Goal: Transaction & Acquisition: Obtain resource

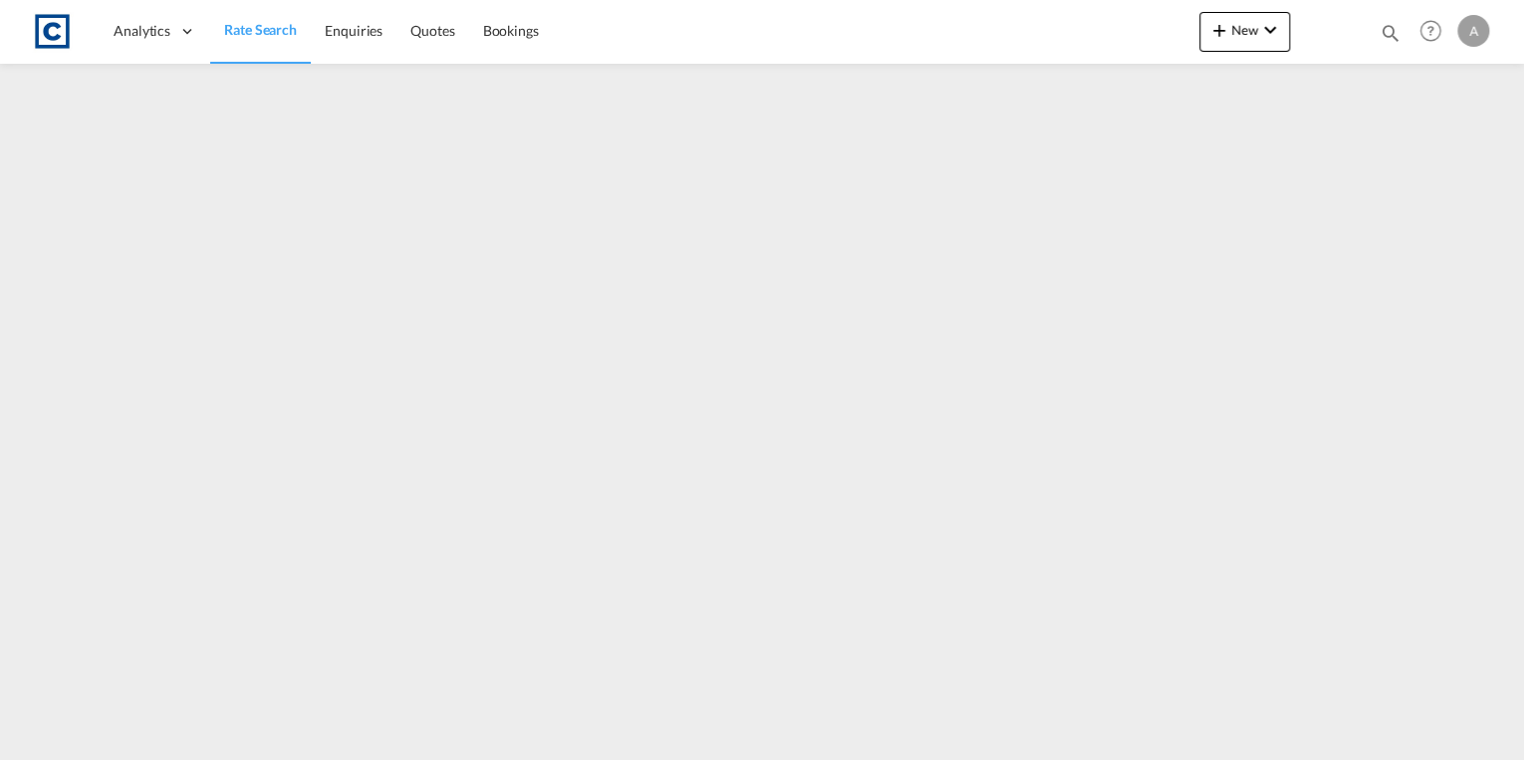
drag, startPoint x: 259, startPoint y: 33, endPoint x: 277, endPoint y: 60, distance: 32.3
click at [259, 33] on span "Rate Search" at bounding box center [260, 29] width 73 height 17
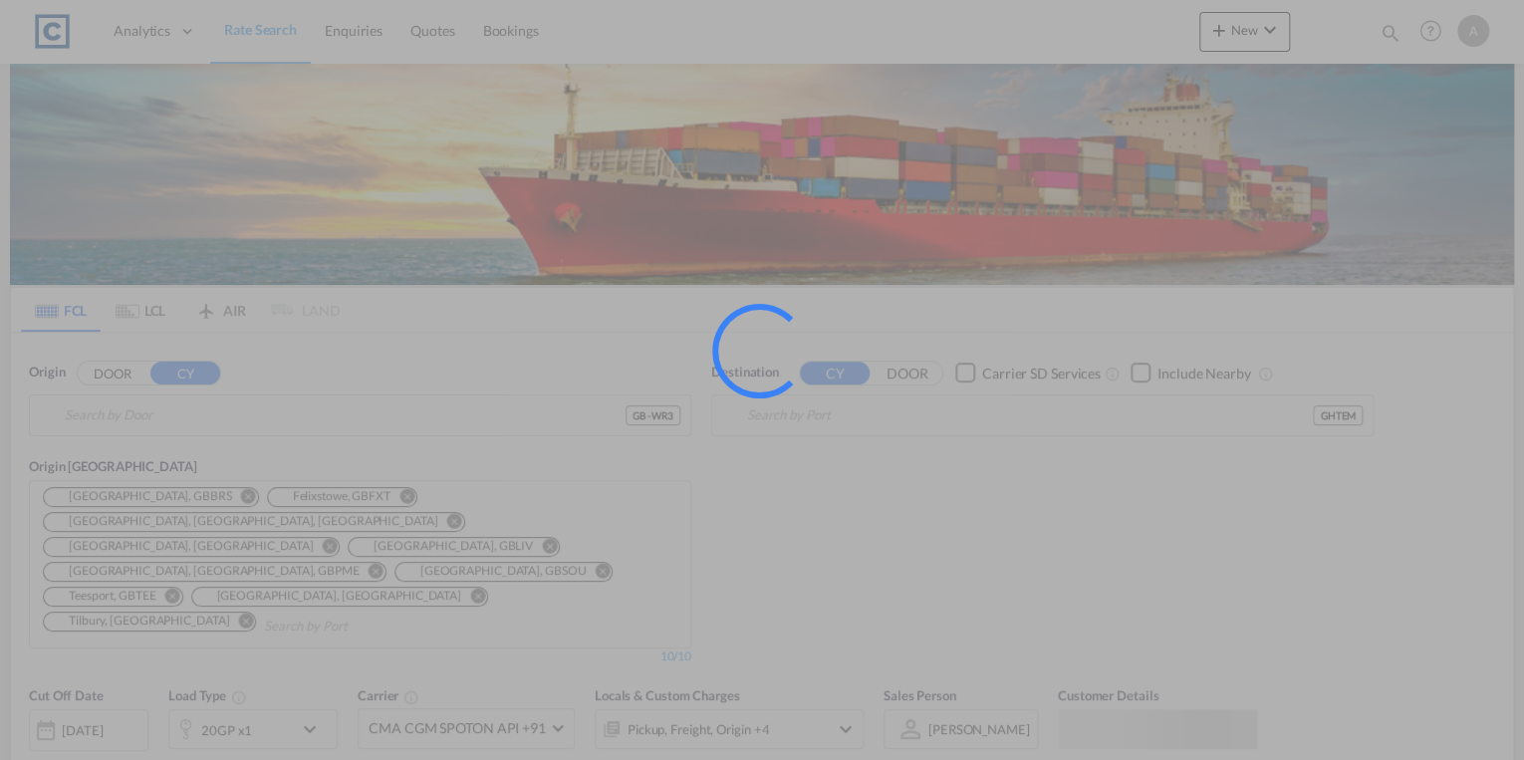
type input "GB-WR3, [GEOGRAPHIC_DATA]"
type input "Tema, GHTEM"
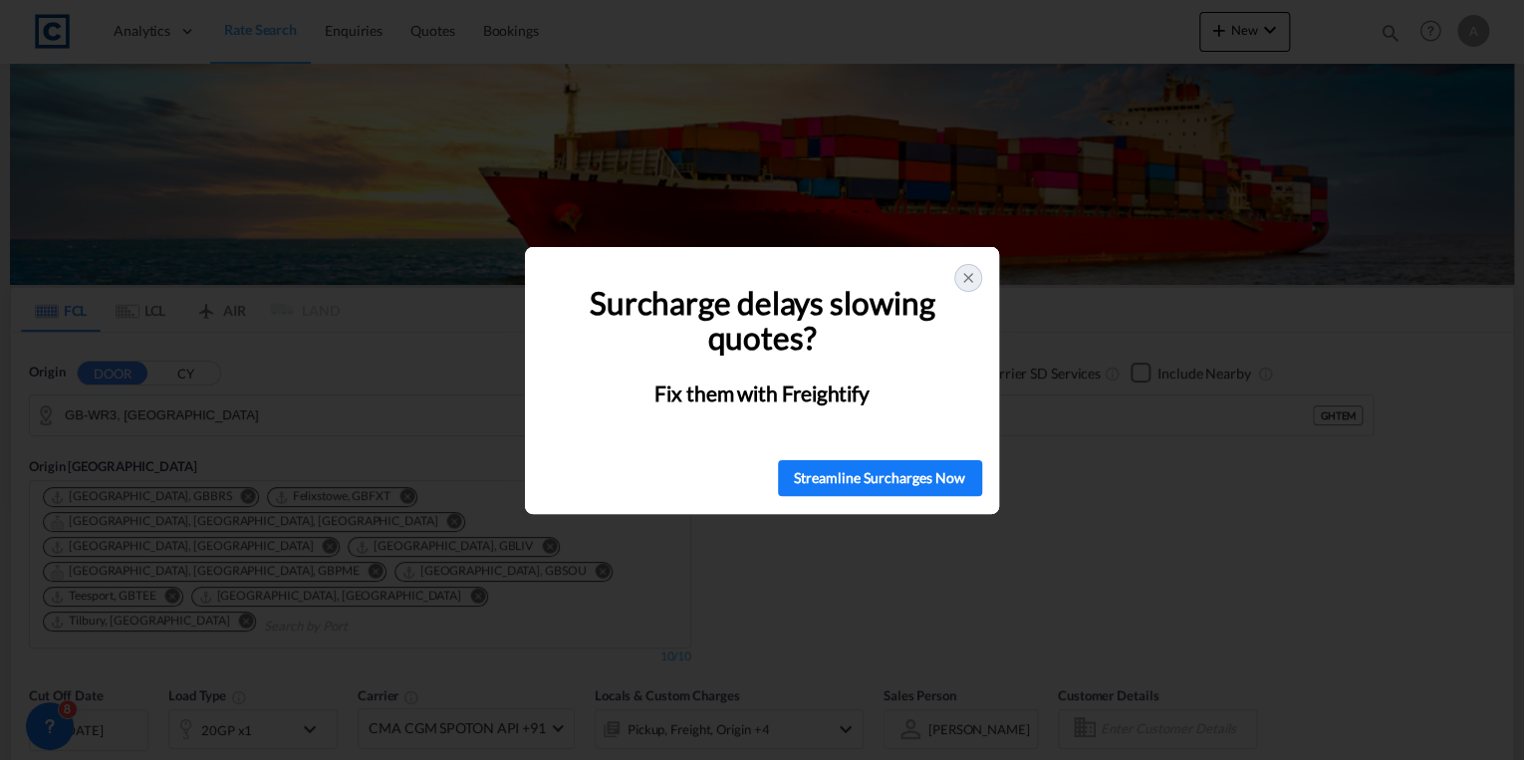
click at [972, 280] on icon at bounding box center [968, 278] width 16 height 16
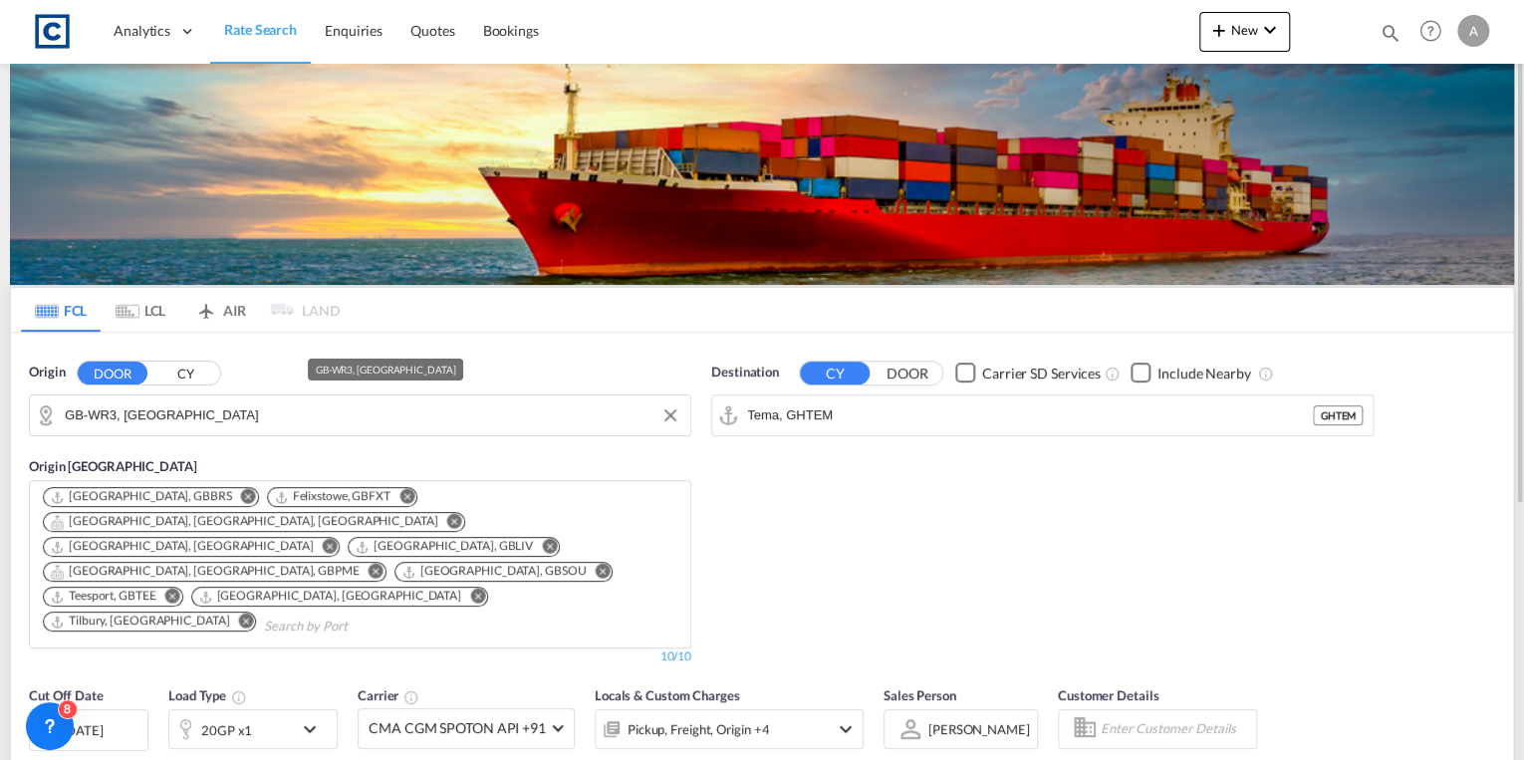
click at [336, 419] on input "GB-WR3, [GEOGRAPHIC_DATA]" at bounding box center [373, 415] width 616 height 30
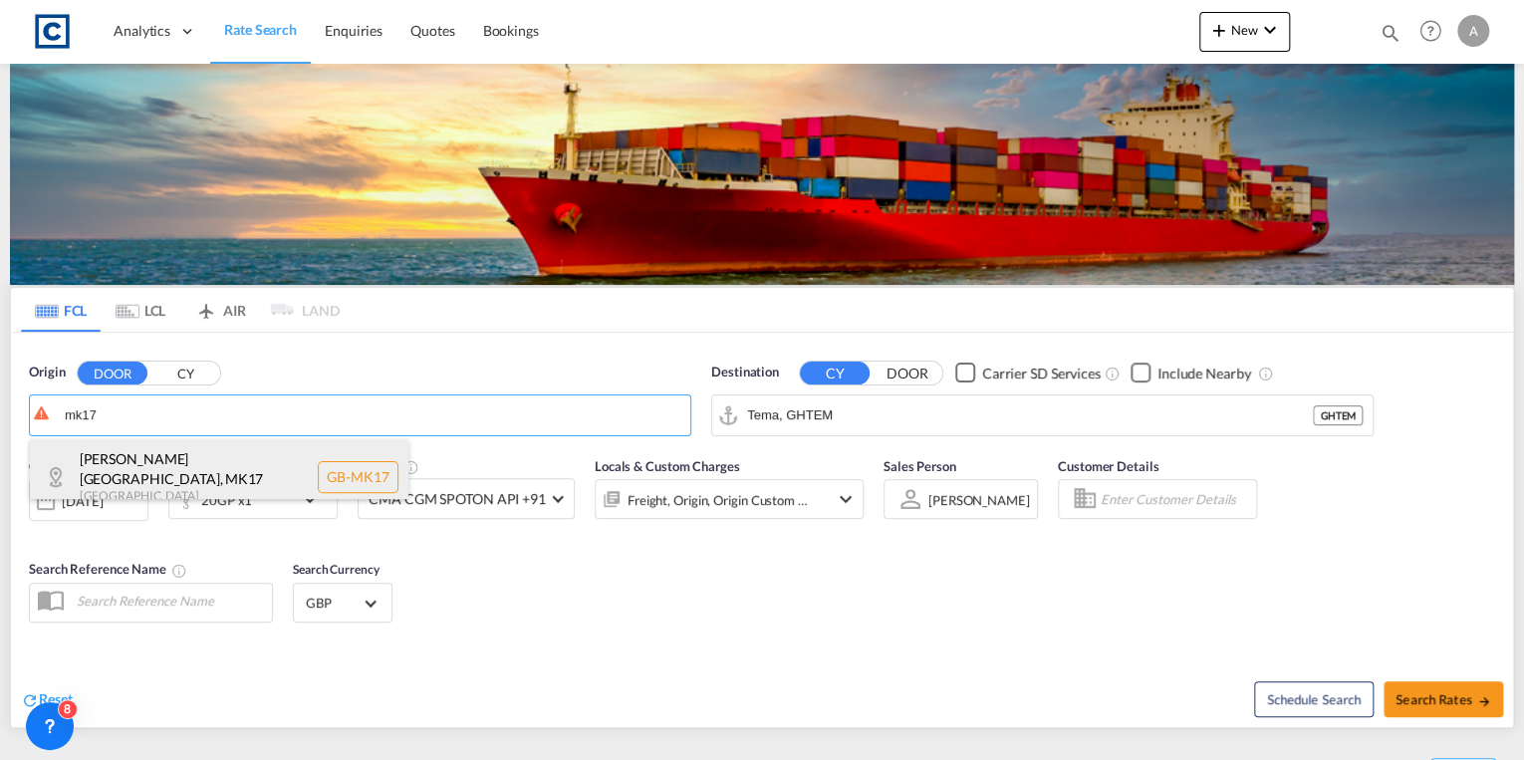
click at [235, 460] on div "[PERSON_NAME][GEOGRAPHIC_DATA] [GEOGRAPHIC_DATA]-MK17" at bounding box center [219, 477] width 379 height 76
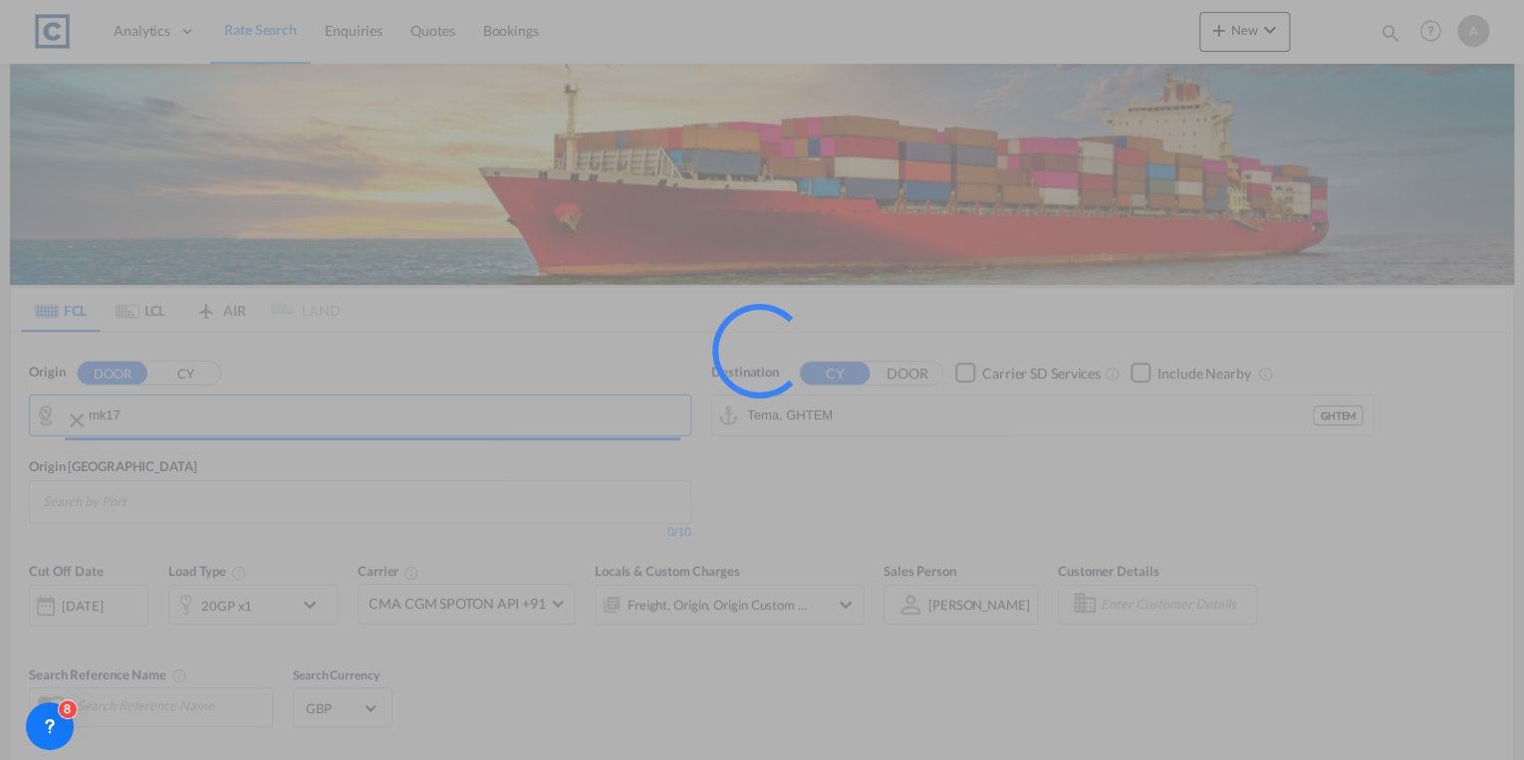
type input "GB-MK17, [PERSON_NAME]"
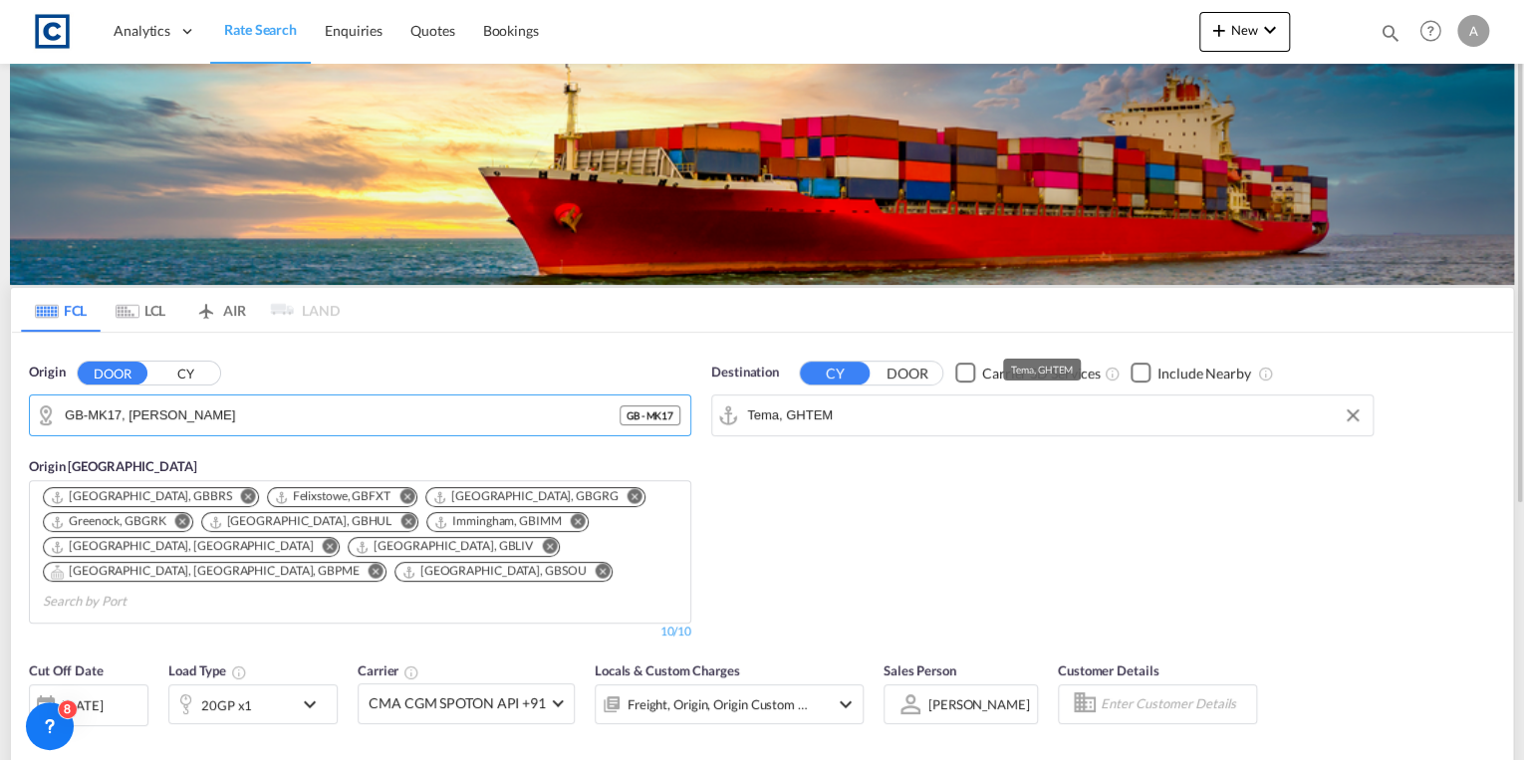
click at [859, 409] on input "Tema, GHTEM" at bounding box center [1055, 415] width 616 height 30
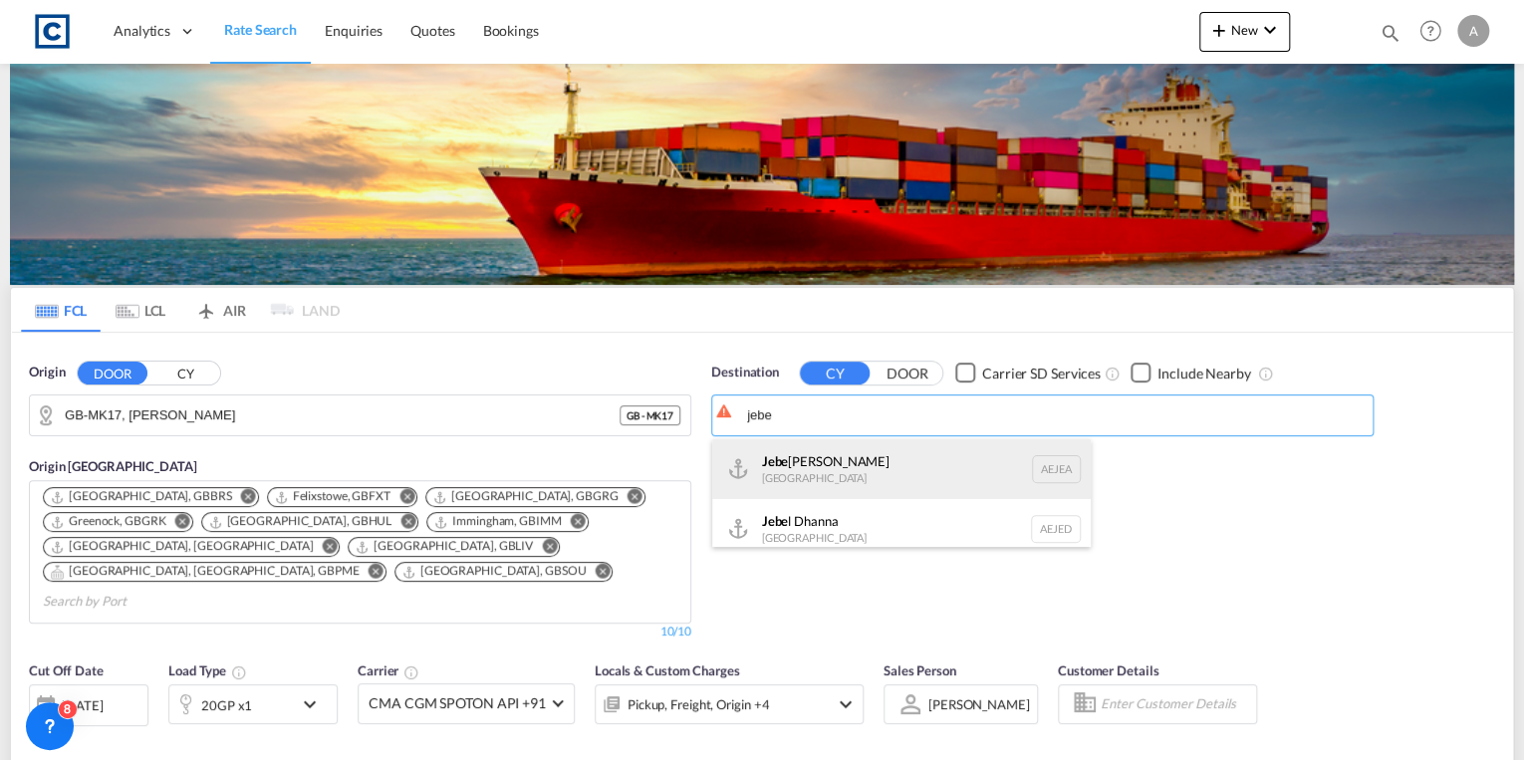
click at [855, 463] on div "Jebe l Ali [GEOGRAPHIC_DATA] [GEOGRAPHIC_DATA]" at bounding box center [901, 469] width 379 height 60
type input "[GEOGRAPHIC_DATA], [GEOGRAPHIC_DATA]"
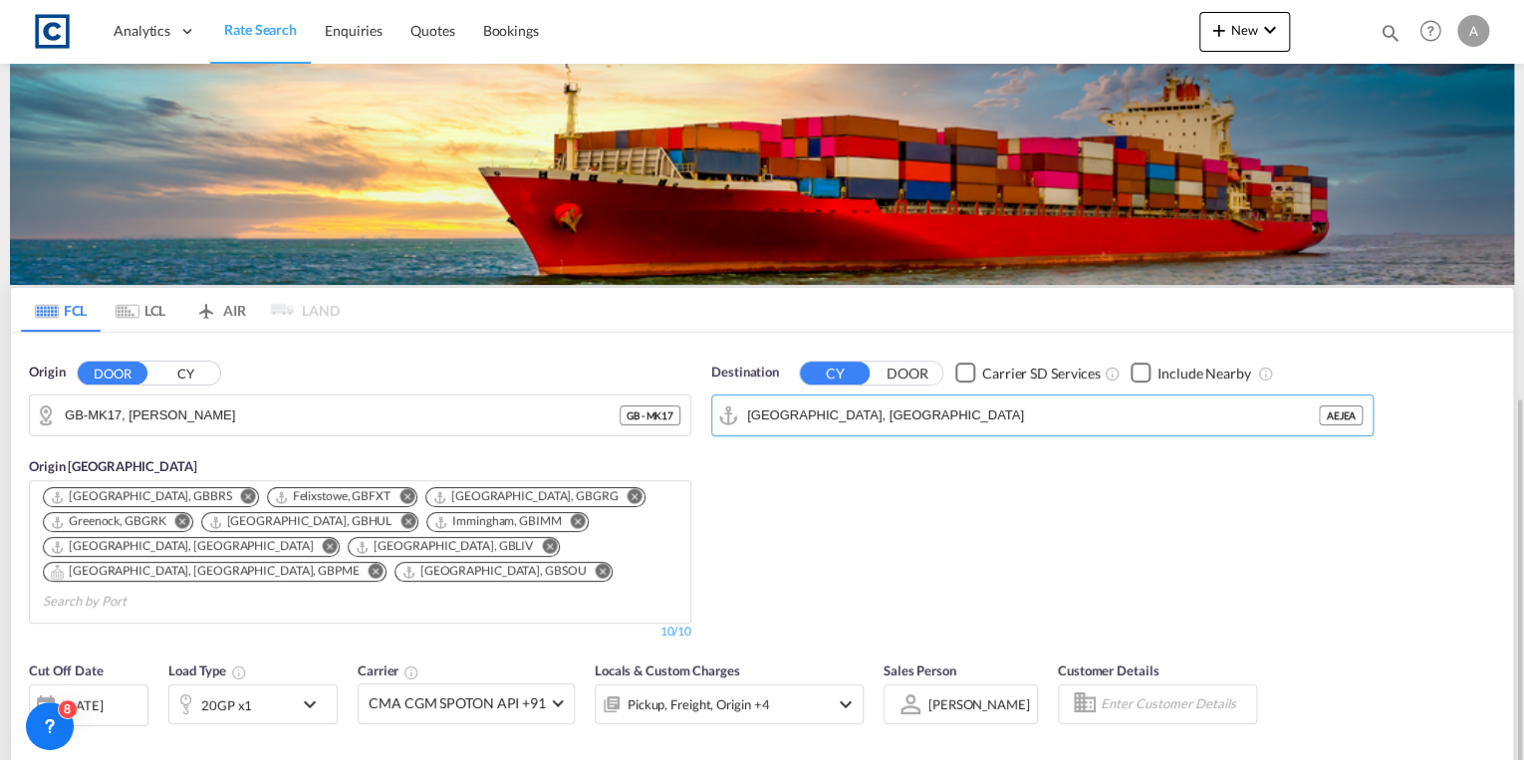
scroll to position [239, 0]
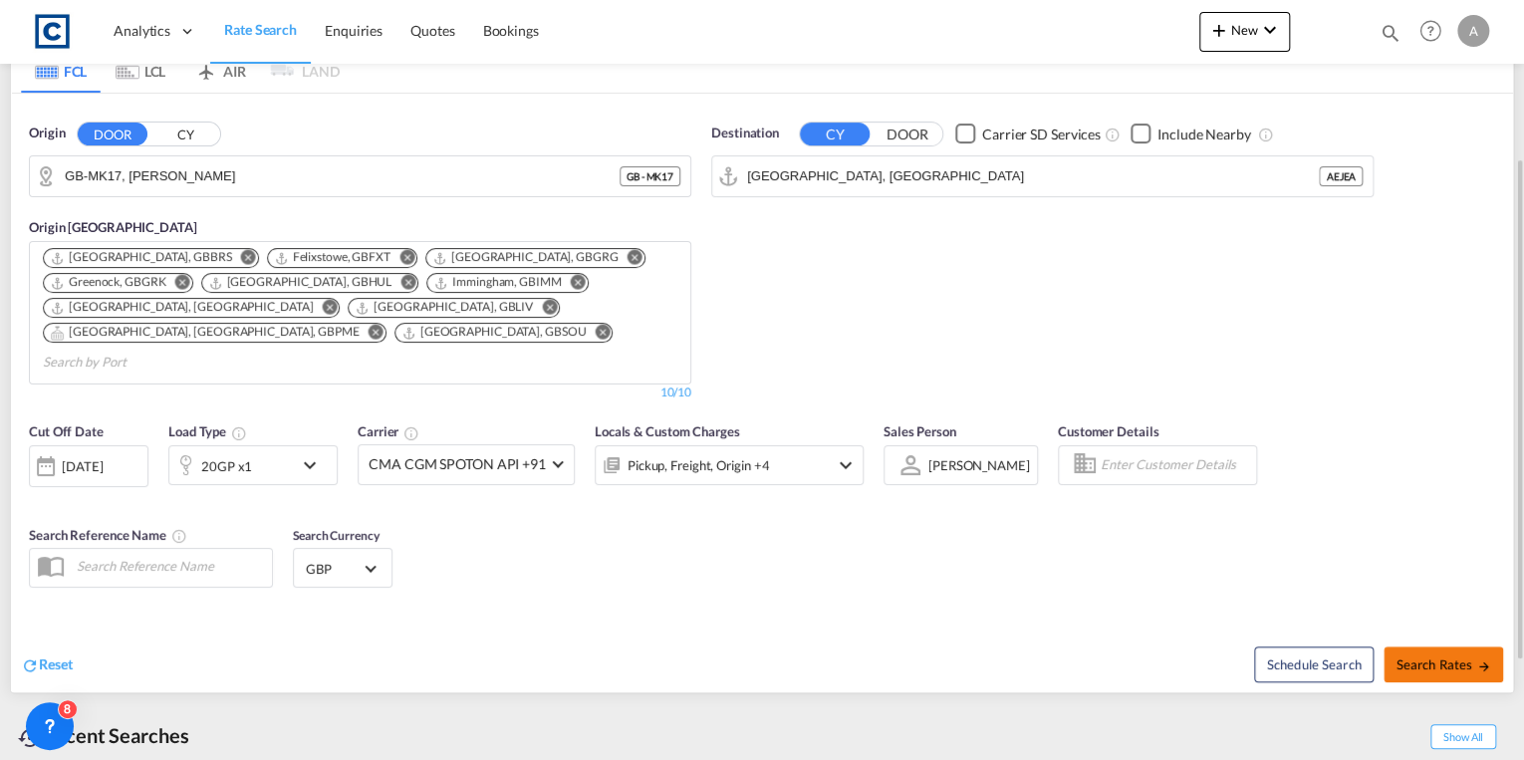
click at [1440, 646] on button "Search Rates" at bounding box center [1444, 664] width 120 height 36
type input "MK17 to AEJEA / [DATE]"
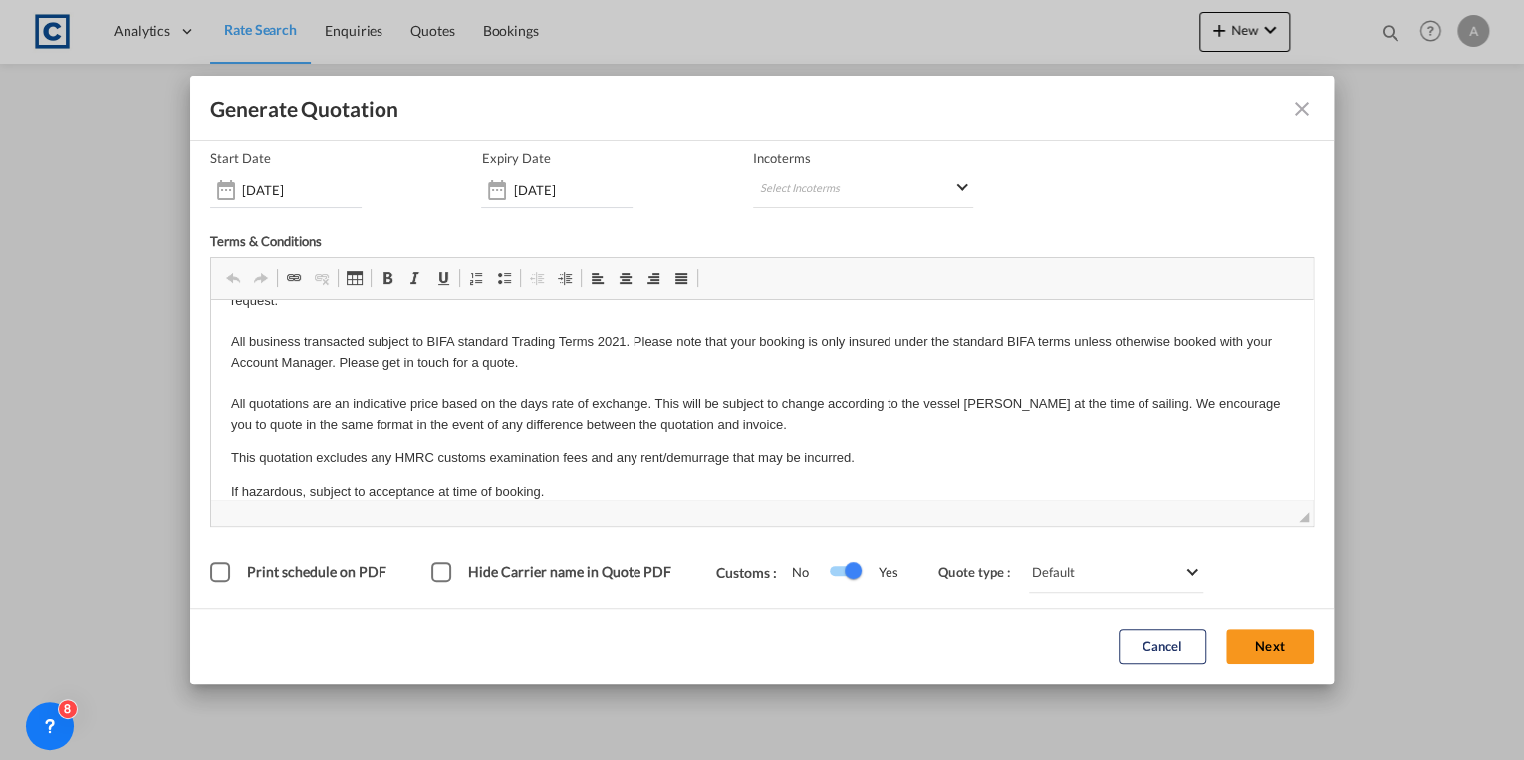
scroll to position [74, 0]
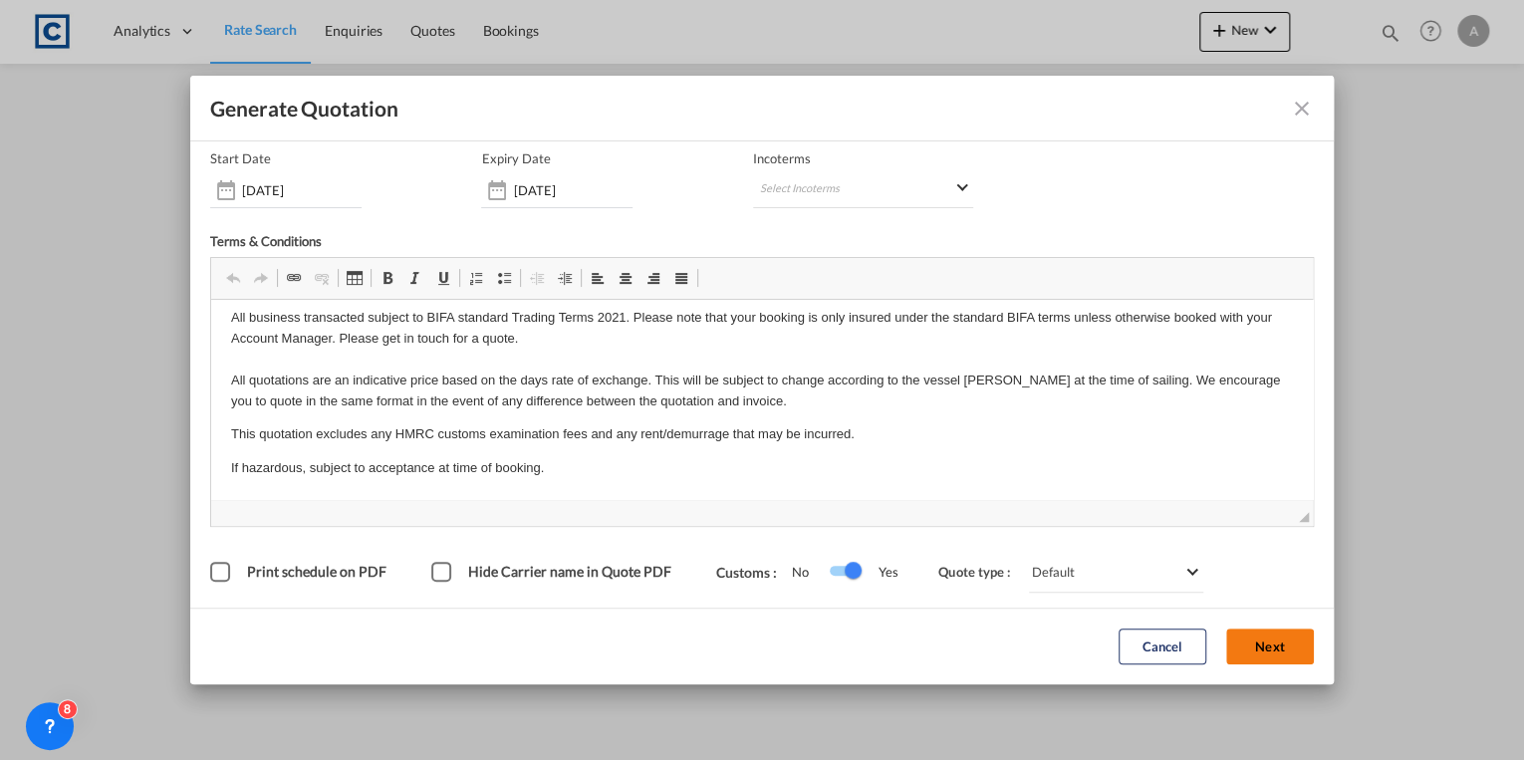
click at [1263, 657] on button "Next" at bounding box center [1270, 648] width 88 height 36
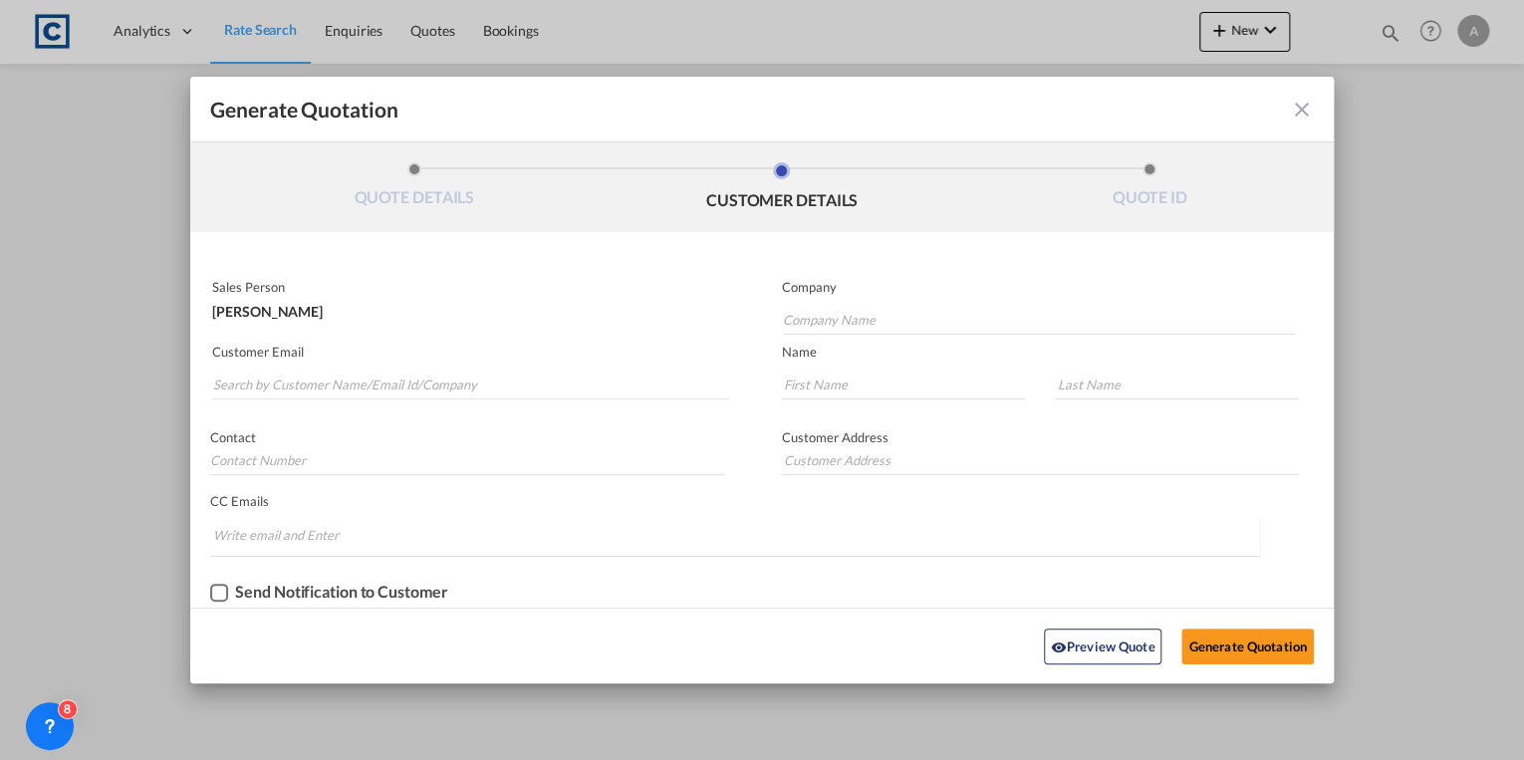
scroll to position [0, 0]
click at [430, 381] on input "Search by Customer Name/Email Id/Company" at bounding box center [471, 385] width 516 height 30
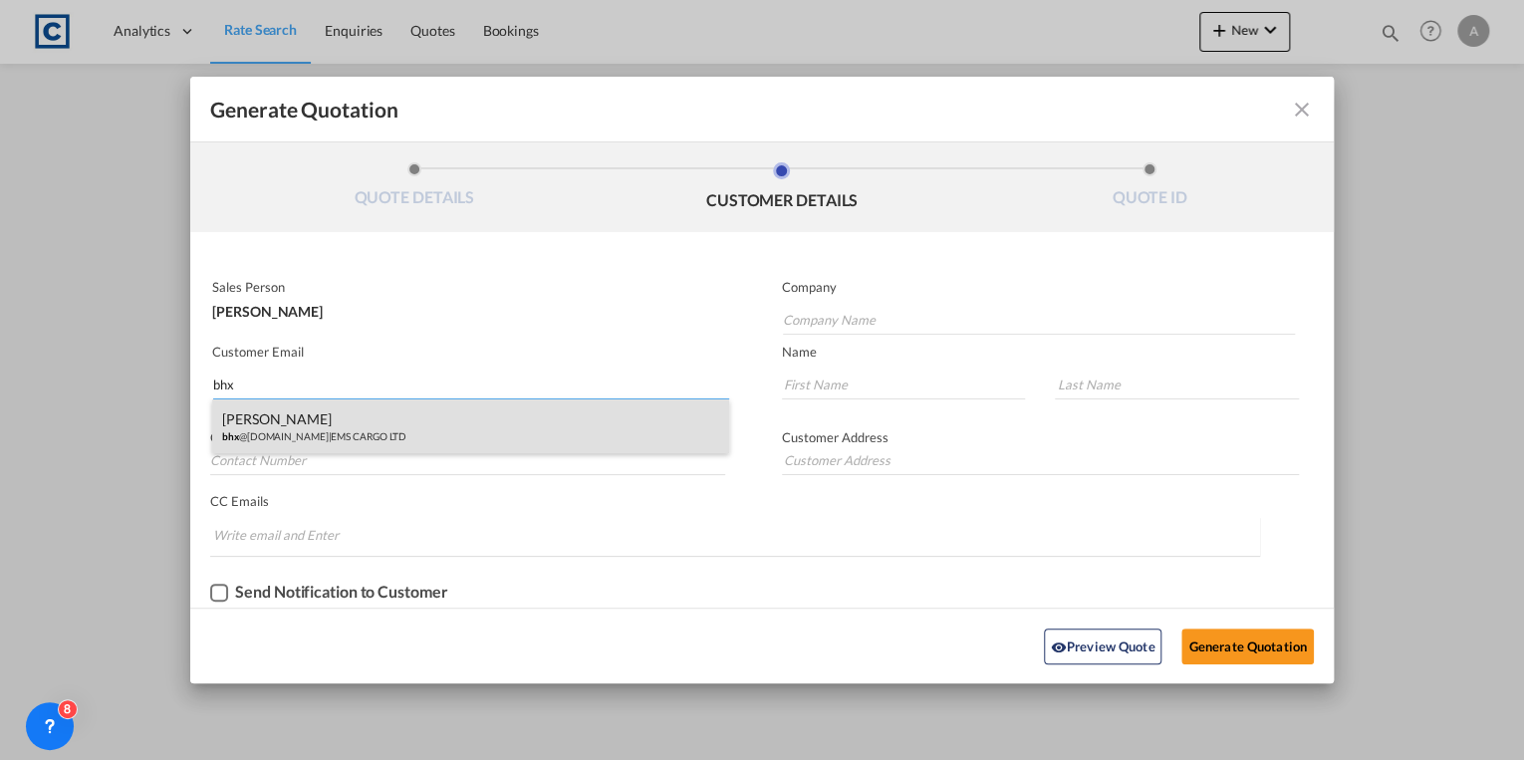
type input "bhx"
click at [434, 440] on div "[PERSON_NAME] bhx @[DOMAIN_NAME] | EMS CARGO LTD" at bounding box center [470, 426] width 516 height 54
type input "EMS CARGO LTD"
type input "[EMAIL_ADDRESS][DOMAIN_NAME]"
type input "[PERSON_NAME]"
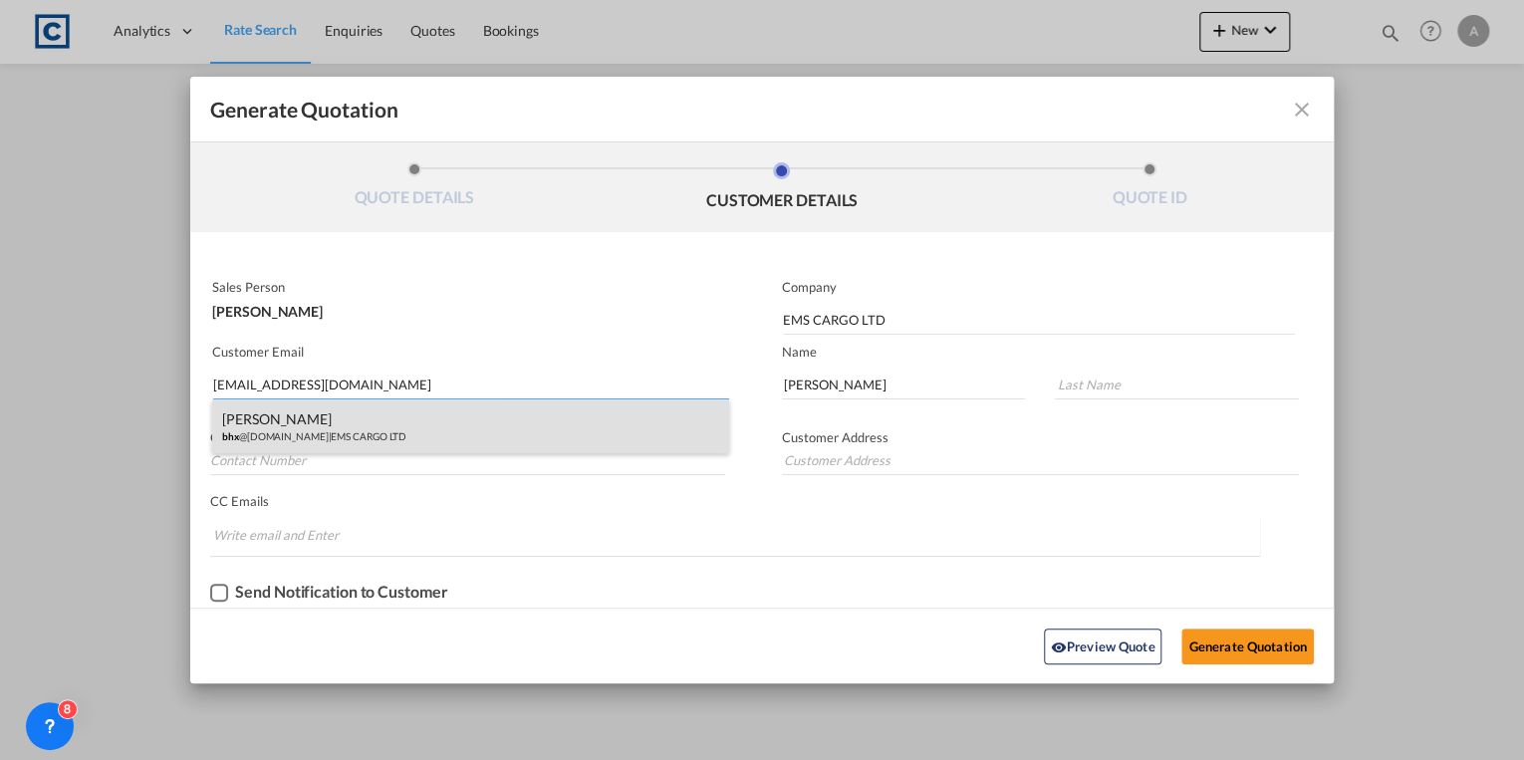
type input "Wynter"
type input "44 .121-711 4806"
type input "[STREET_ADDRESS]"
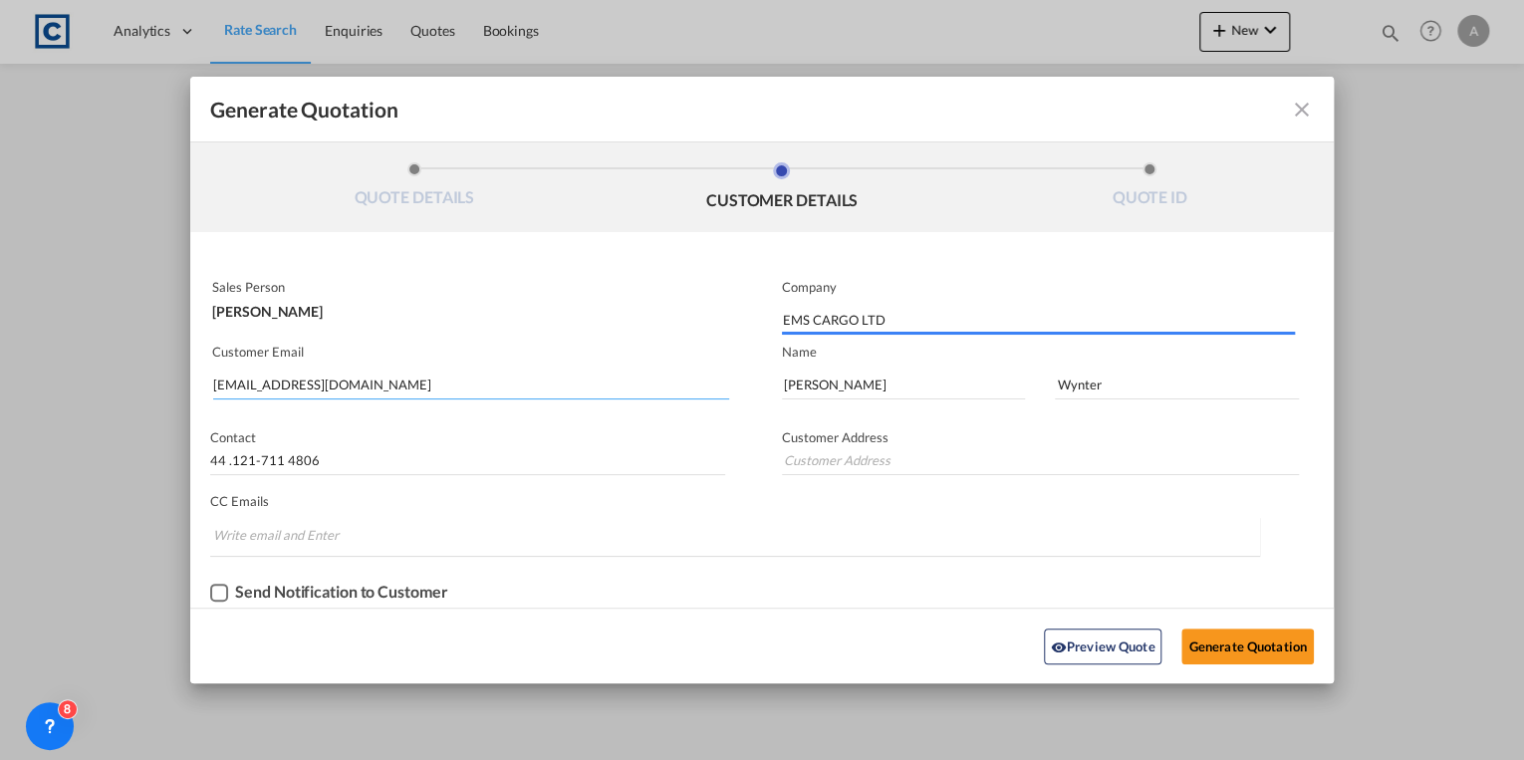
type input "[STREET_ADDRESS]"
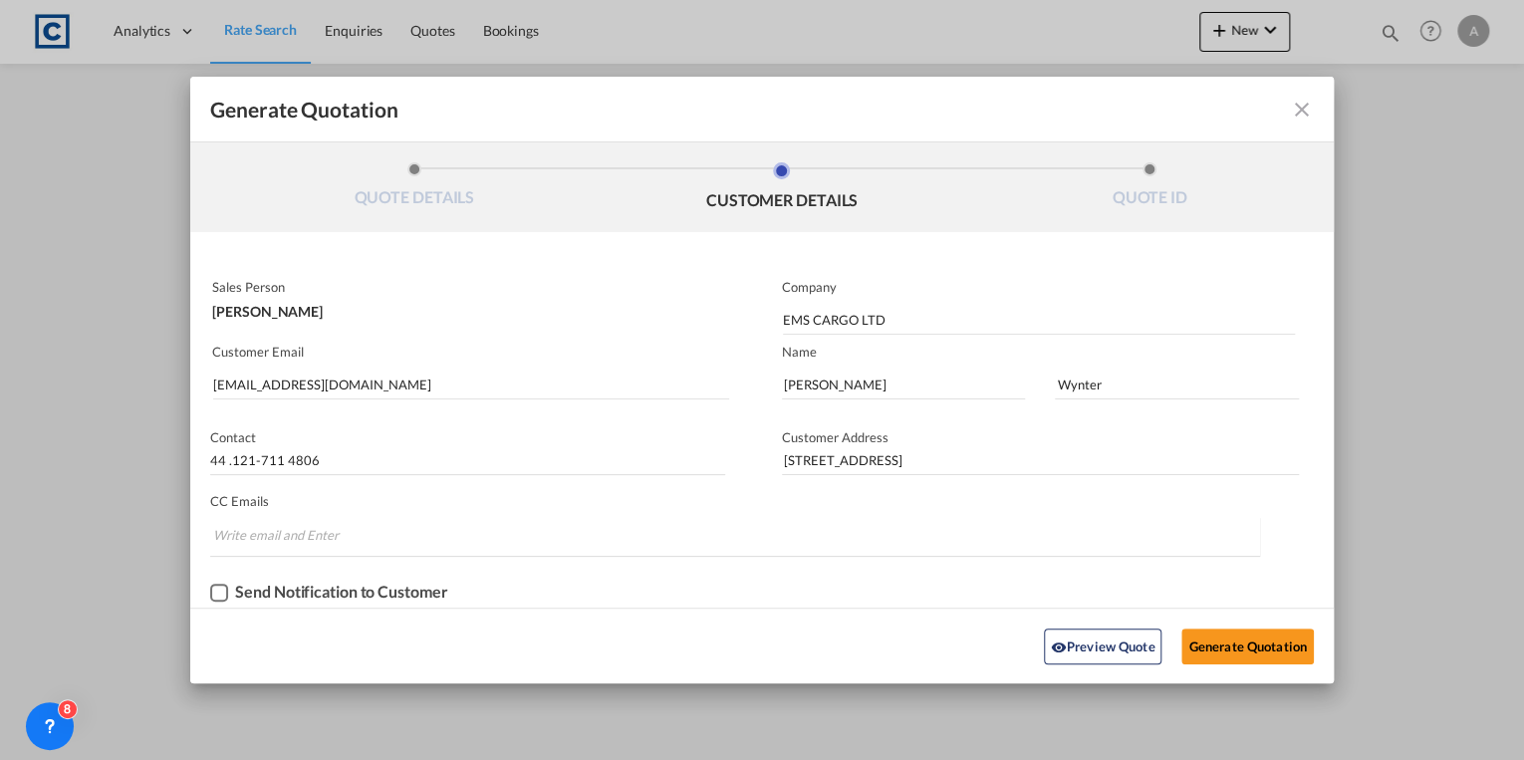
click at [222, 593] on div "Checkbox No Ink" at bounding box center [219, 593] width 18 height 18
click at [1219, 650] on button "Generate Quotation" at bounding box center [1246, 647] width 131 height 36
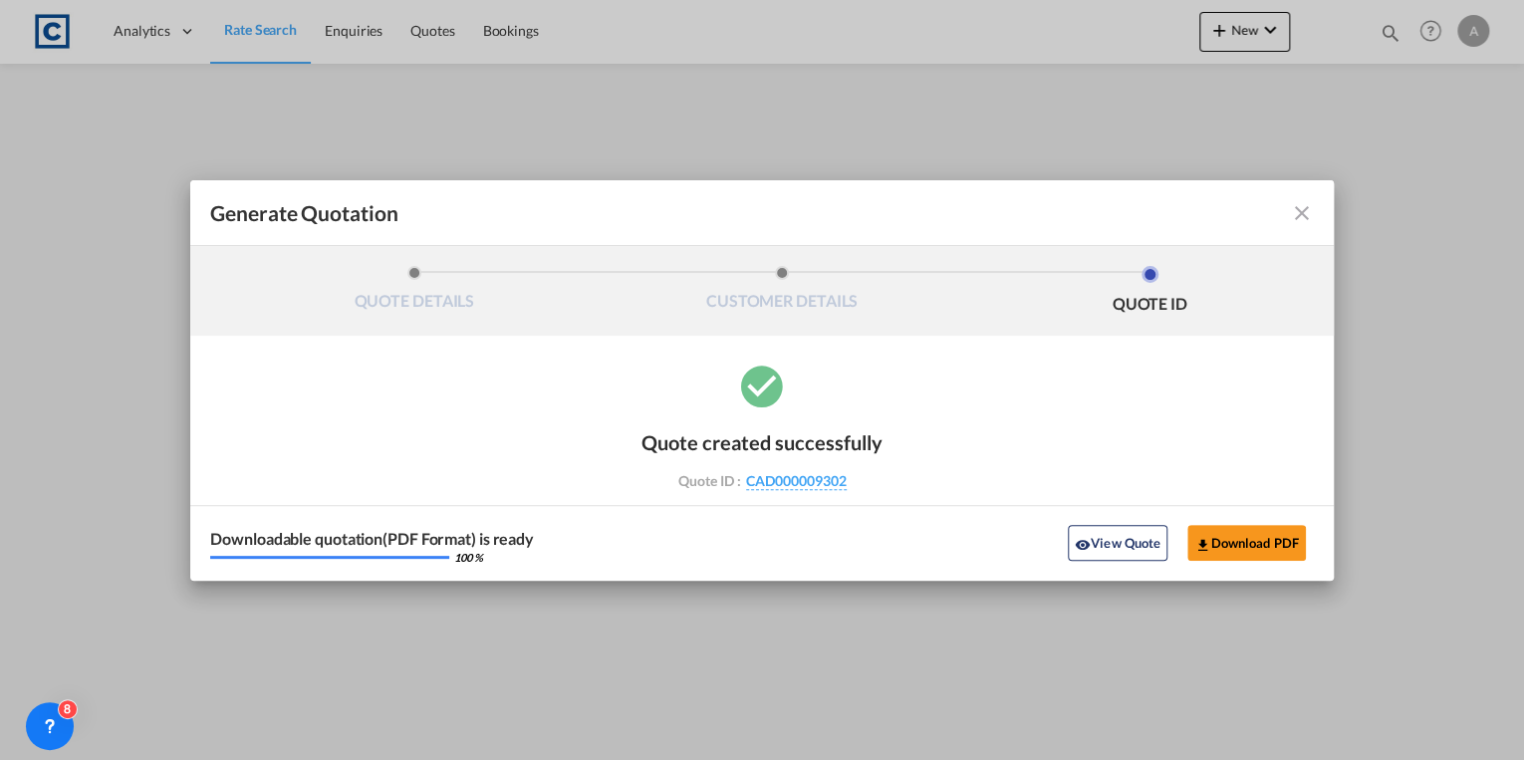
click at [1304, 215] on md-icon "icon-close fg-AAA8AD cursor m-0" at bounding box center [1302, 213] width 24 height 24
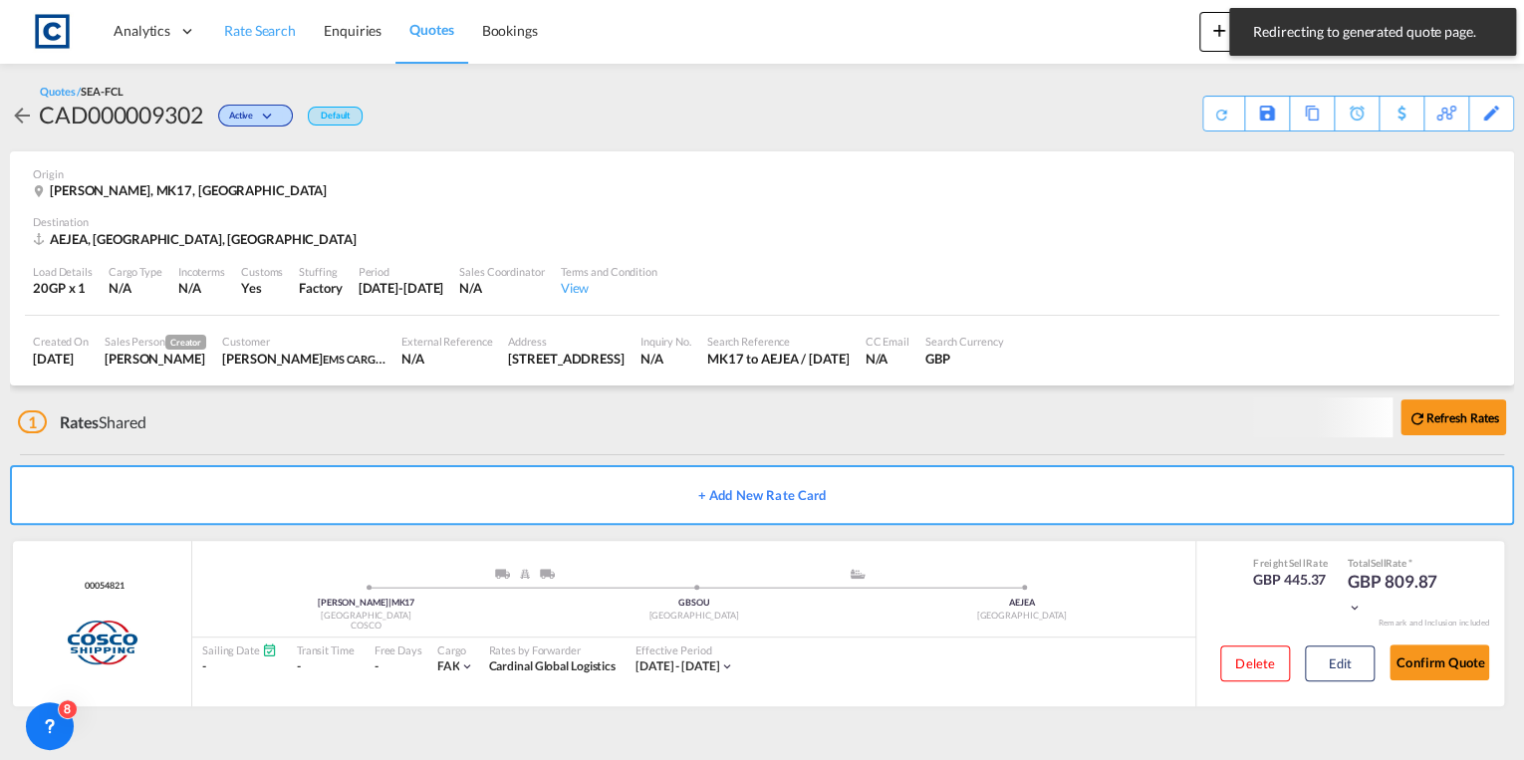
click at [257, 37] on span "Rate Search" at bounding box center [260, 30] width 72 height 17
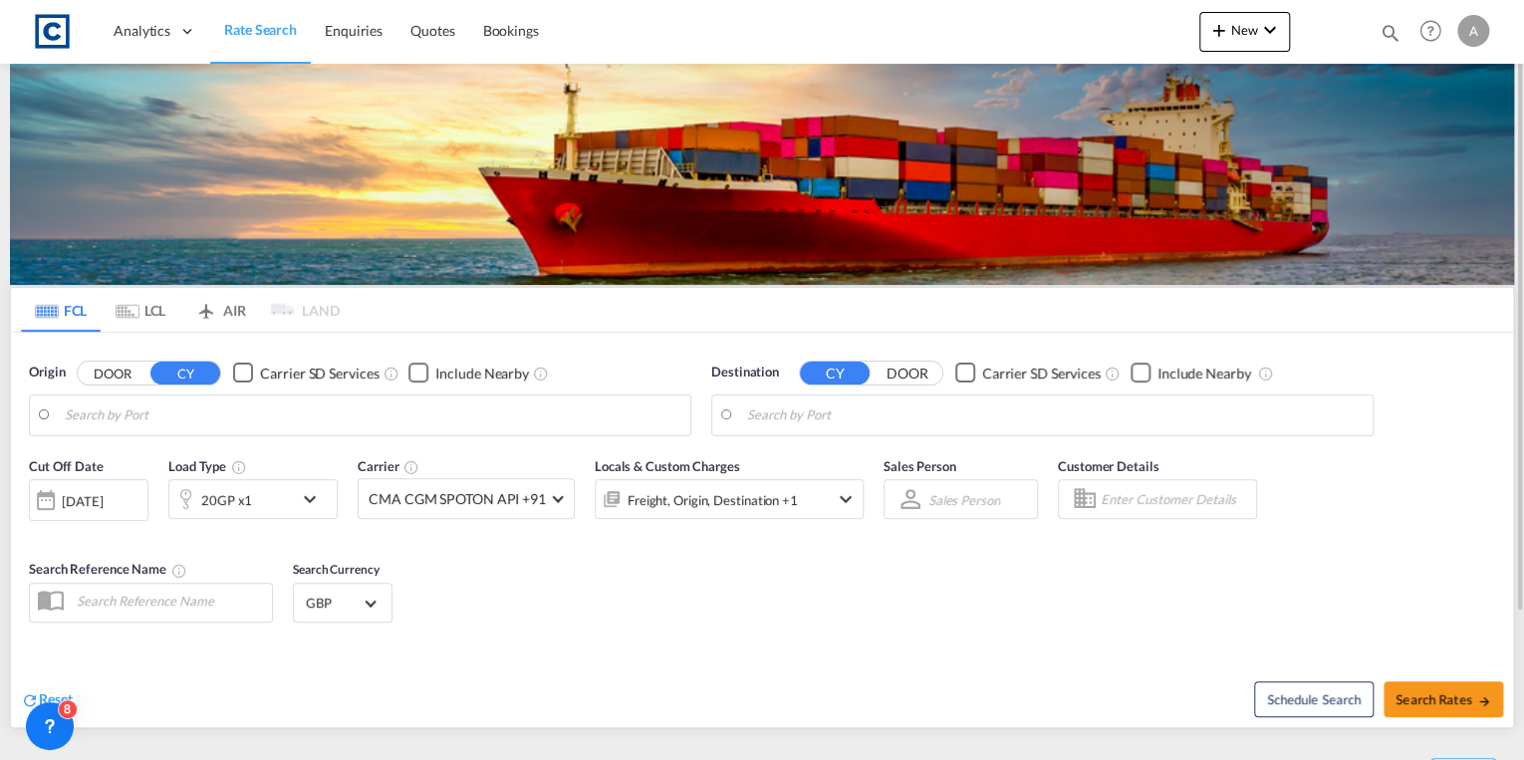
type input "GB-MK17, [PERSON_NAME]"
type input "[GEOGRAPHIC_DATA], [GEOGRAPHIC_DATA]"
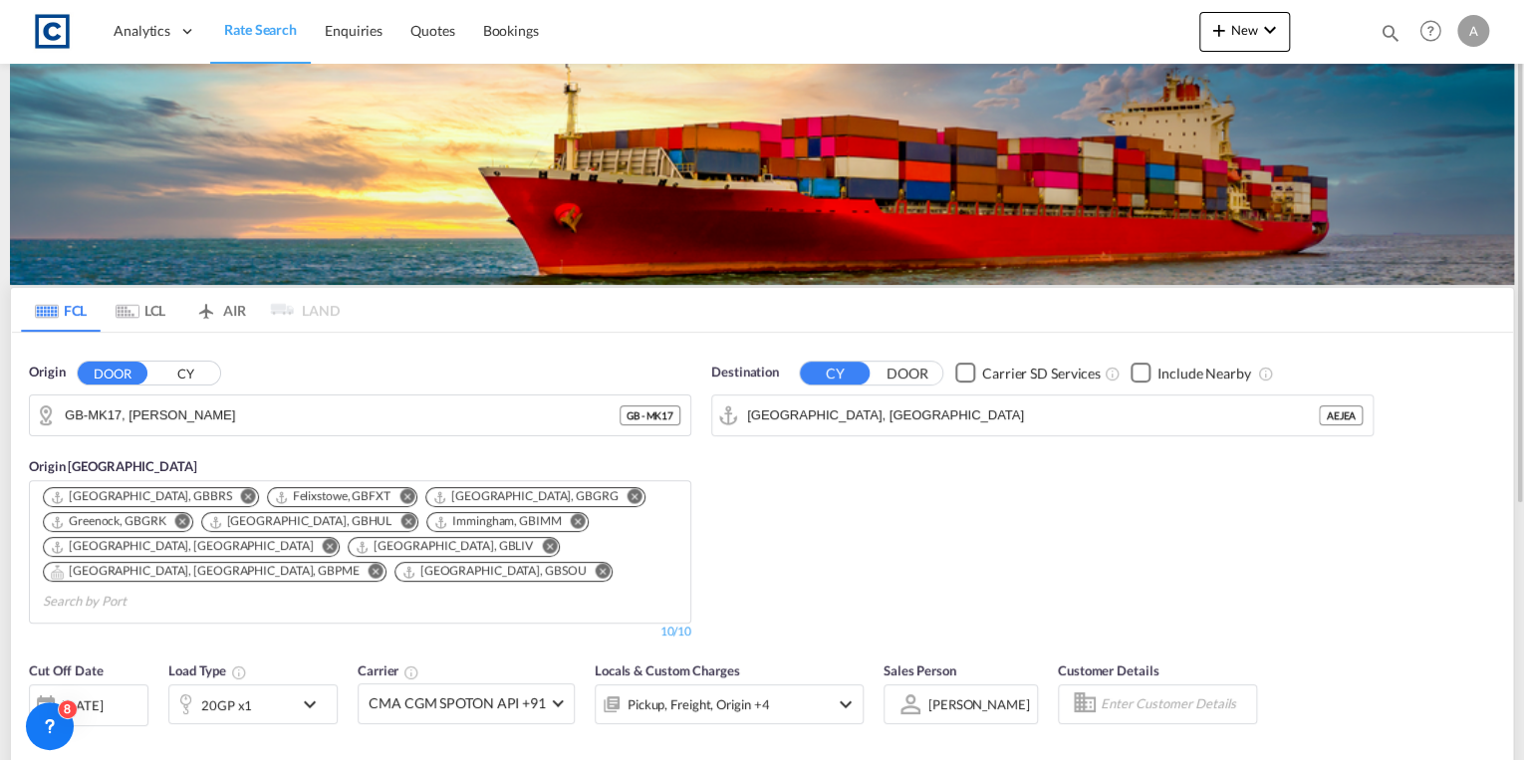
scroll to position [159, 0]
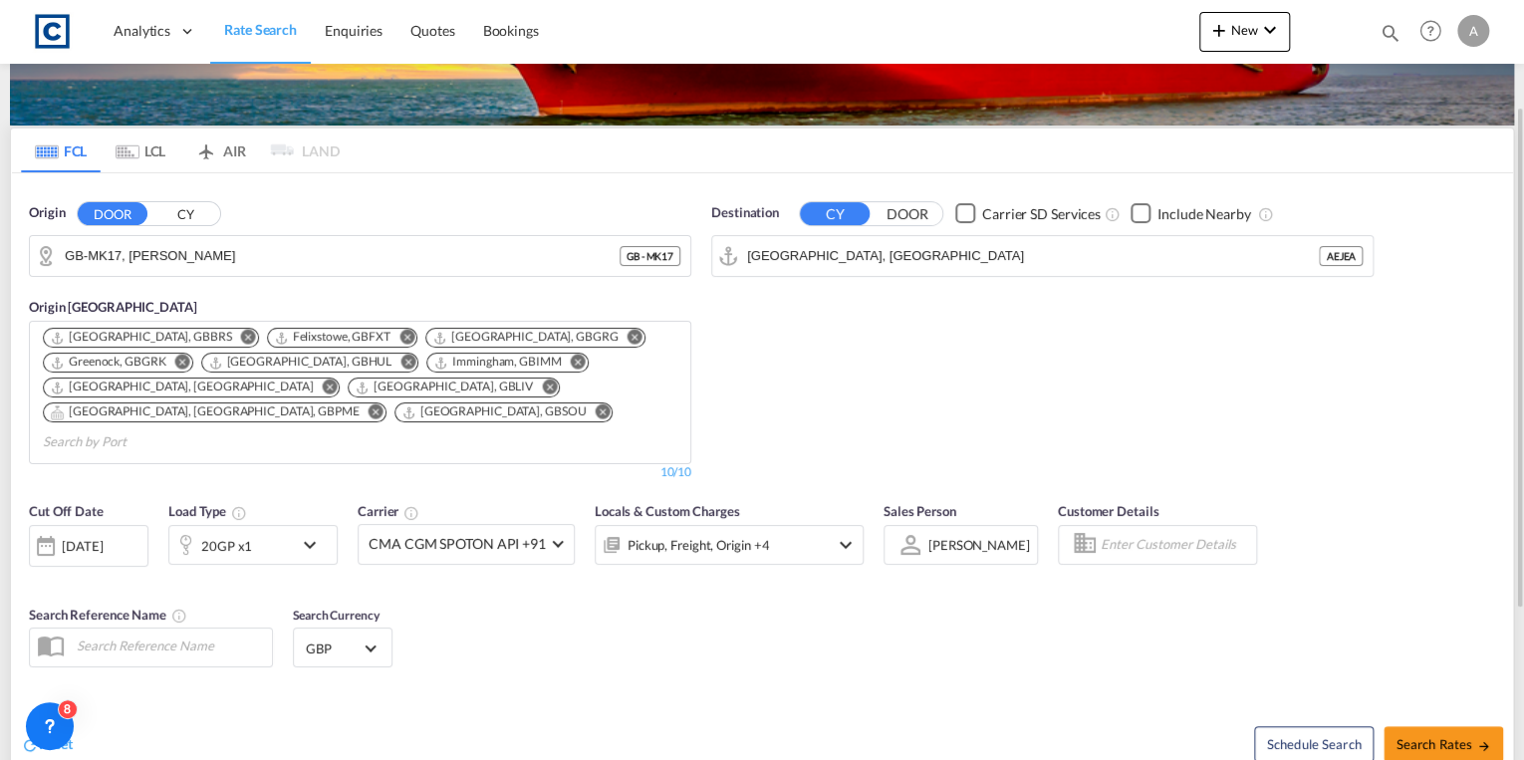
click at [308, 533] on md-icon "icon-chevron-down" at bounding box center [315, 545] width 34 height 24
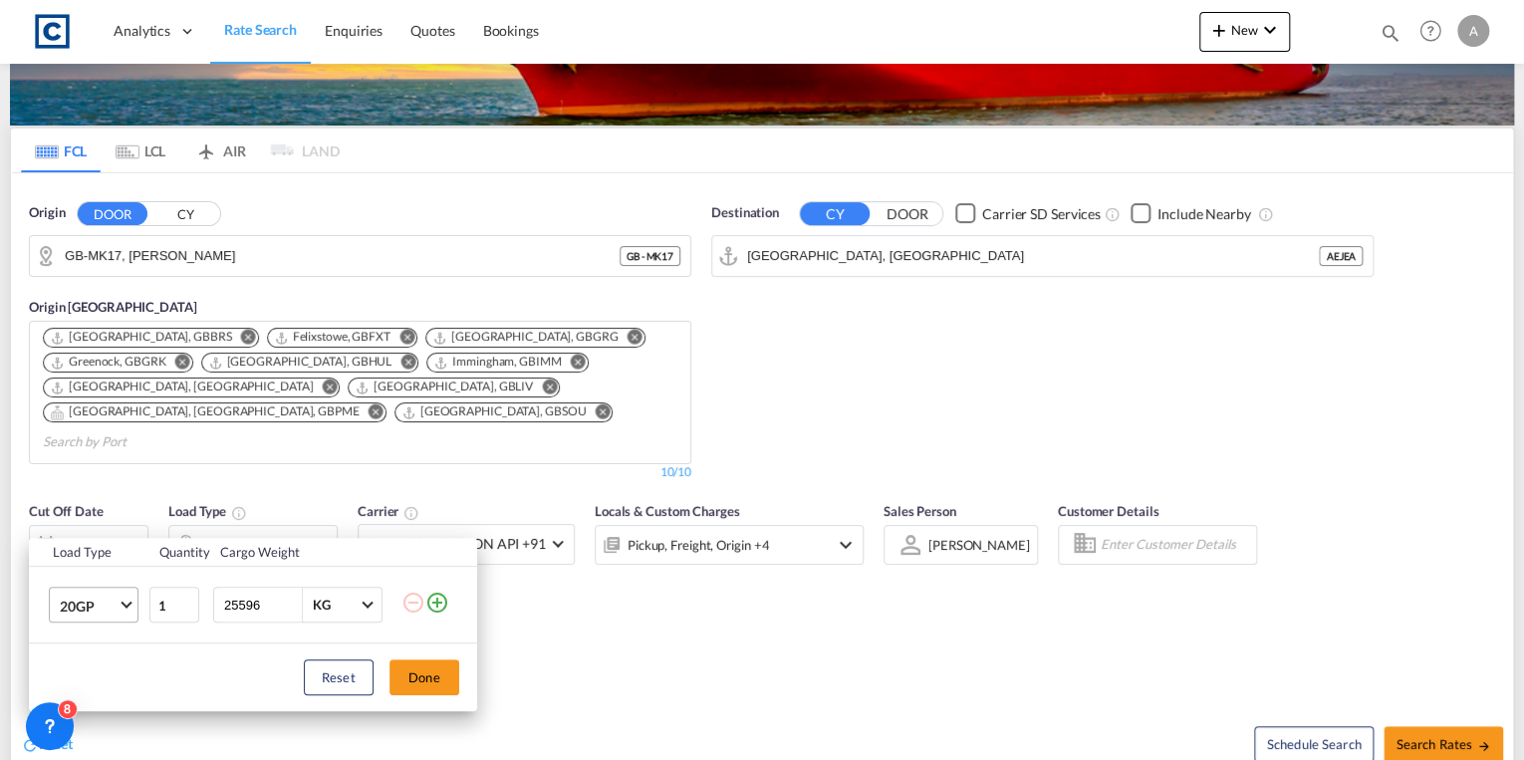
click at [127, 605] on span "Choose: \a20GP" at bounding box center [126, 603] width 11 height 11
click at [91, 569] on div "40GP" at bounding box center [76, 568] width 35 height 20
click at [410, 671] on button "Done" at bounding box center [424, 677] width 70 height 36
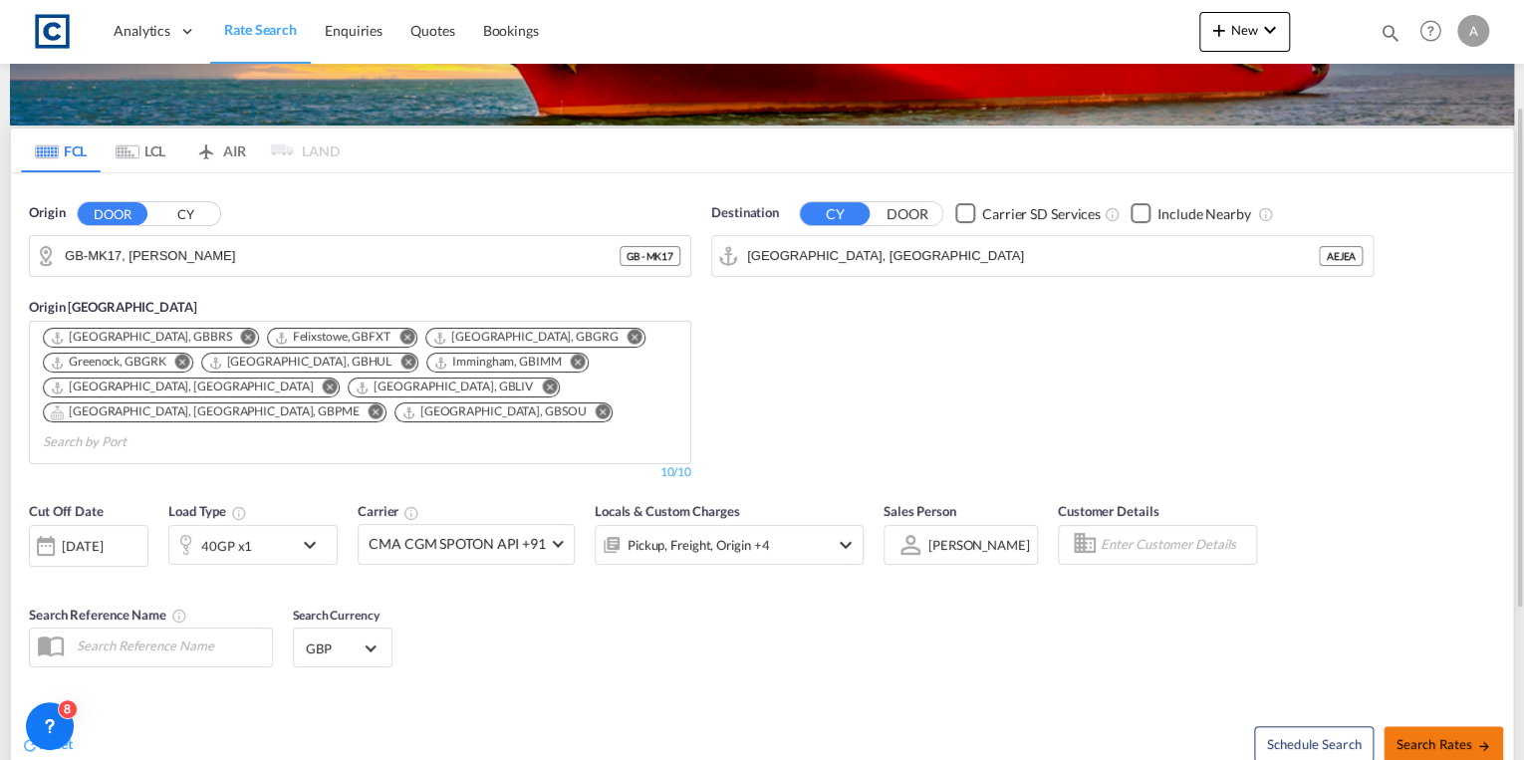
click at [1458, 736] on span "Search Rates" at bounding box center [1444, 744] width 96 height 16
type input "MK17 to AEJEA / [DATE]"
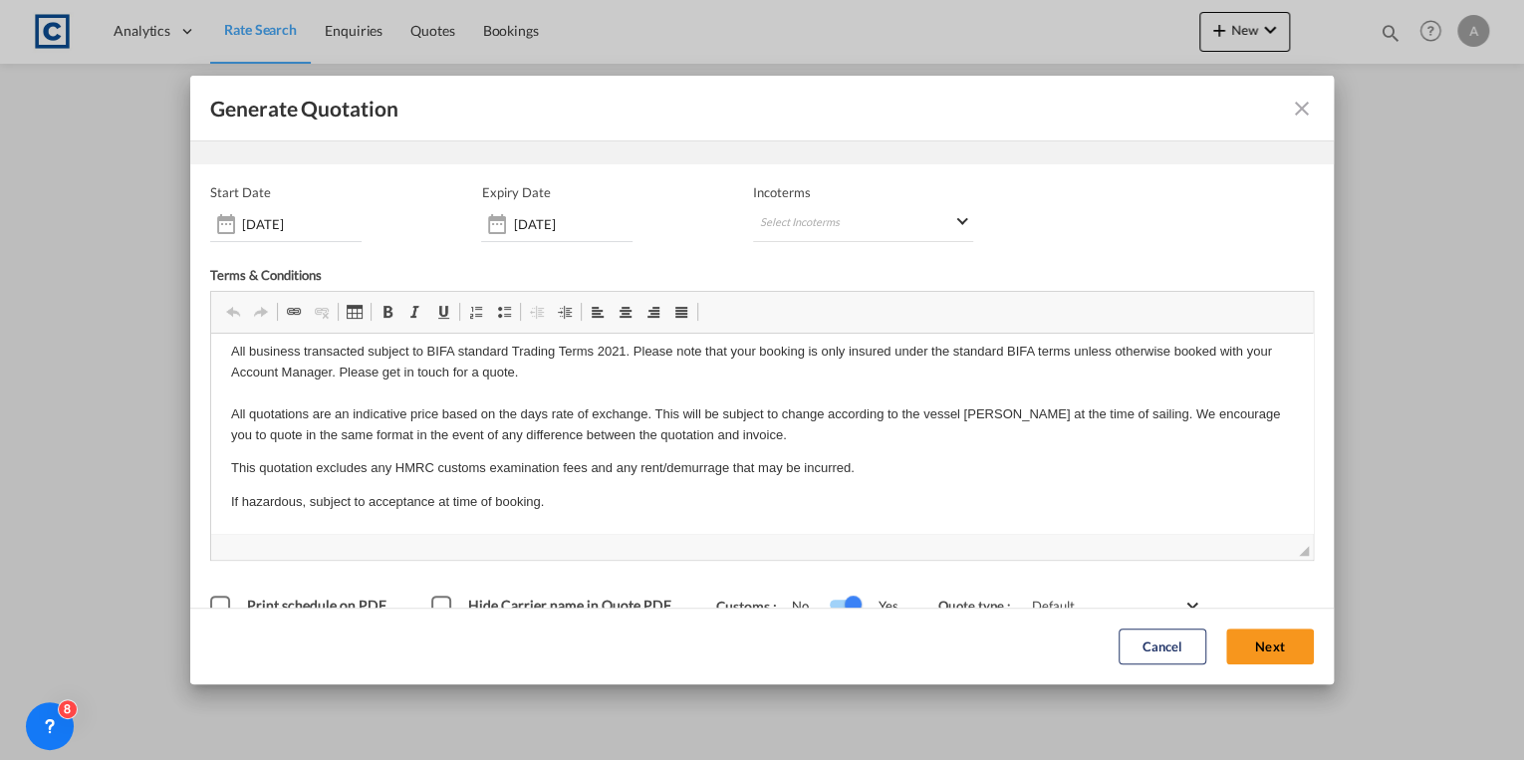
scroll to position [101, 0]
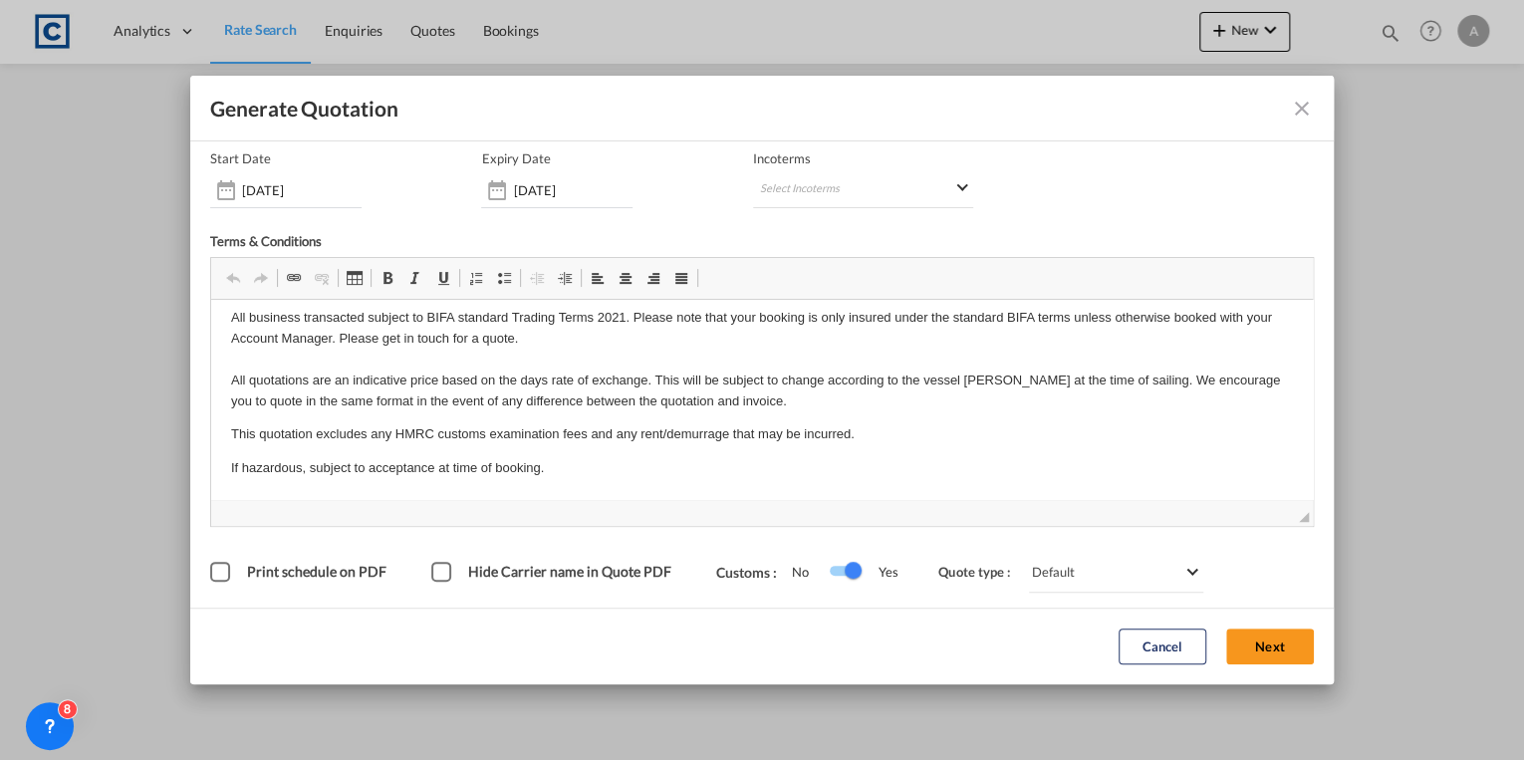
click at [1258, 642] on button "Next" at bounding box center [1270, 648] width 88 height 36
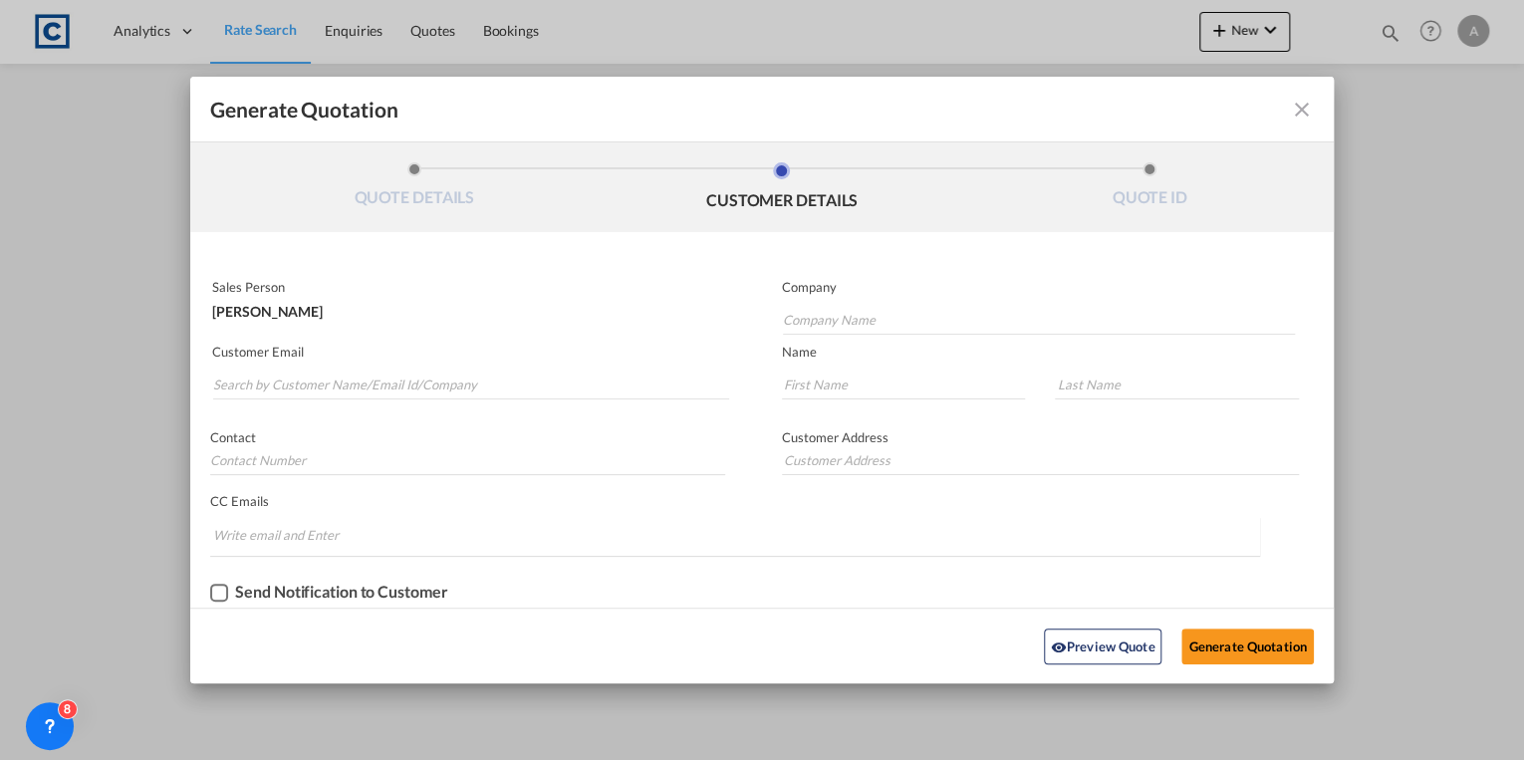
scroll to position [0, 0]
click at [380, 376] on input "Search by Customer Name/Email Id/Company" at bounding box center [471, 385] width 516 height 30
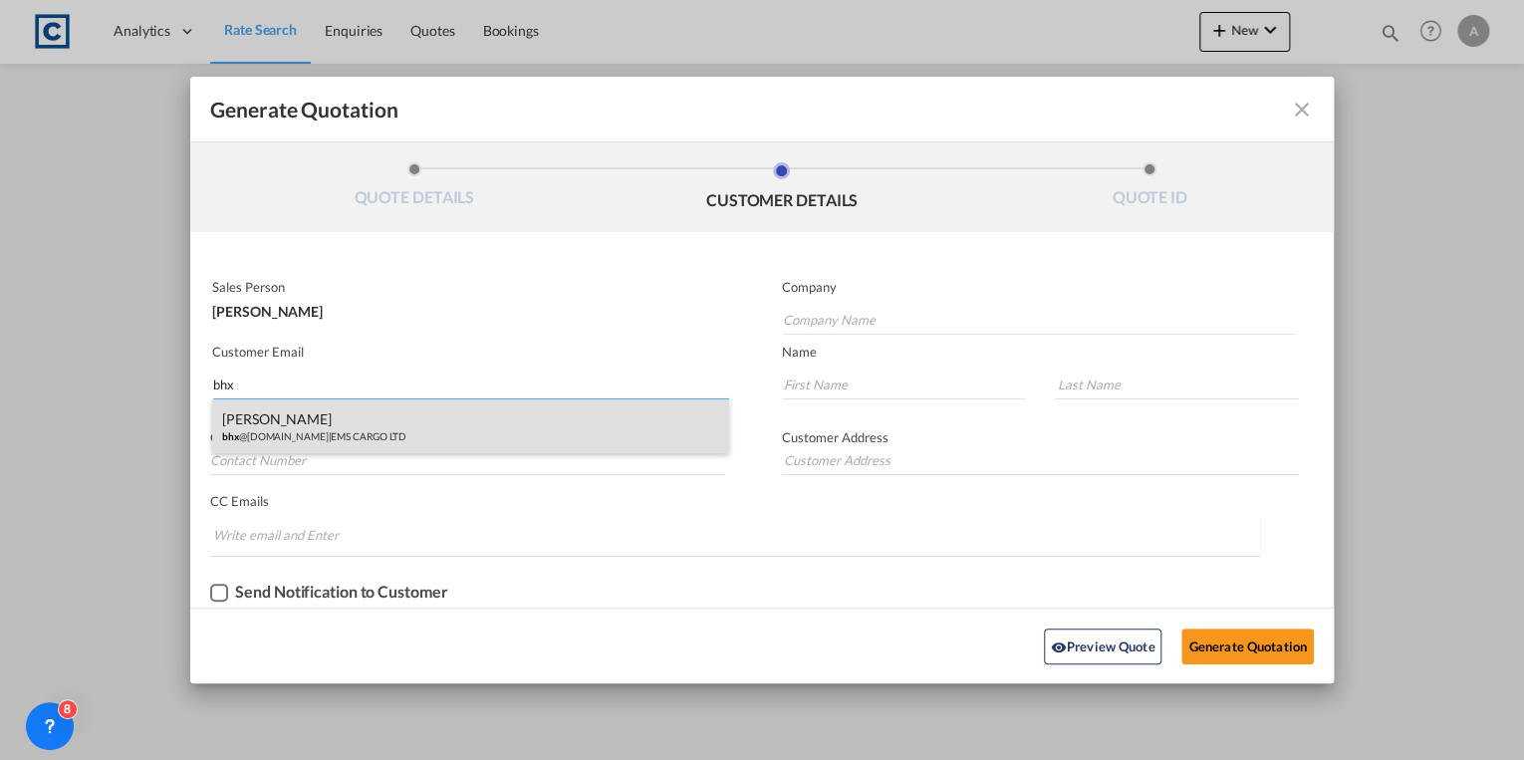
type input "bhx"
click at [403, 447] on div "[PERSON_NAME] bhx @[DOMAIN_NAME] | EMS CARGO LTD" at bounding box center [470, 426] width 516 height 54
type input "EMS CARGO LTD"
type input "[EMAIL_ADDRESS][DOMAIN_NAME]"
type input "[PERSON_NAME]"
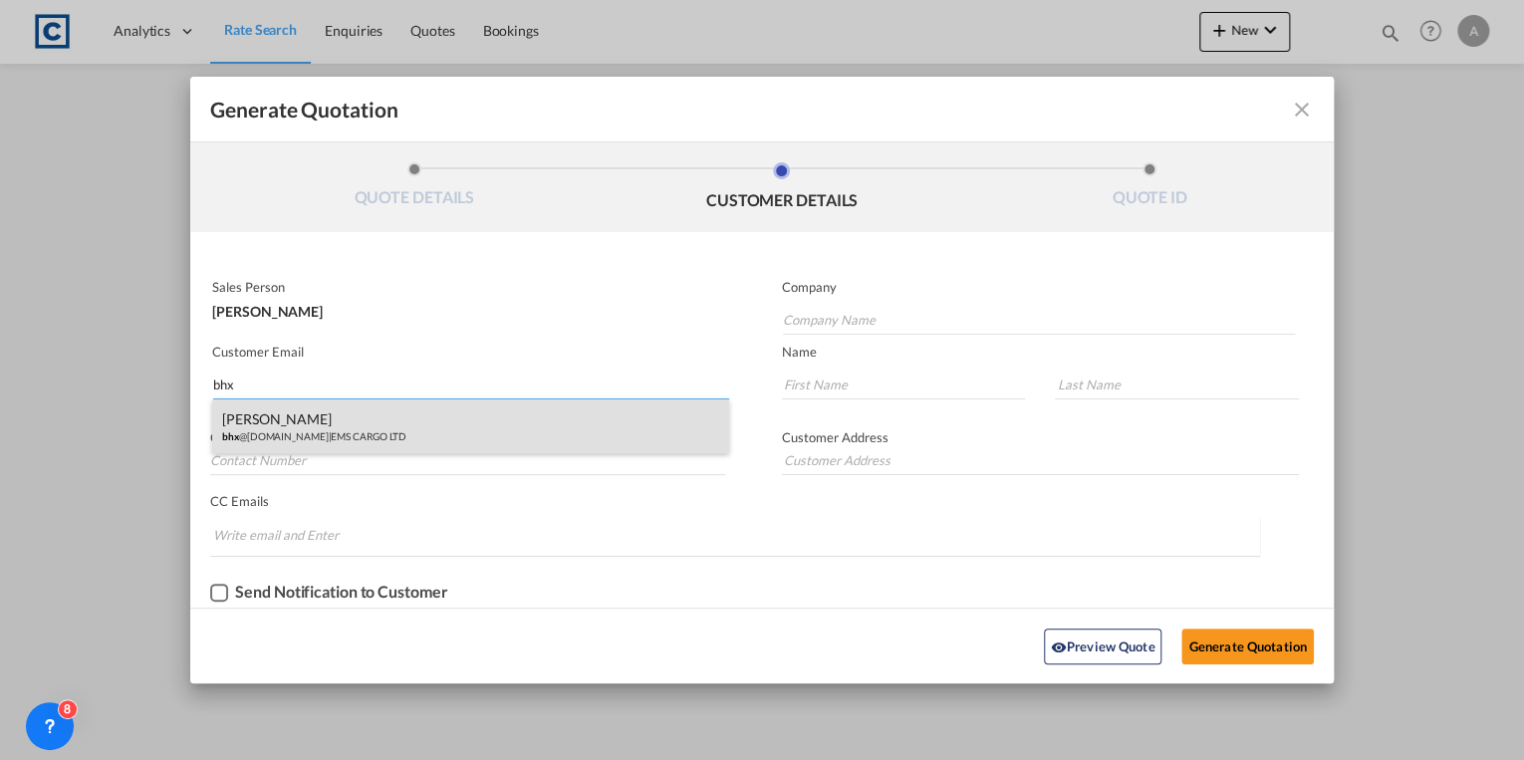
type input "Wynter"
type input "44 .121-711 4806"
type input "[STREET_ADDRESS]"
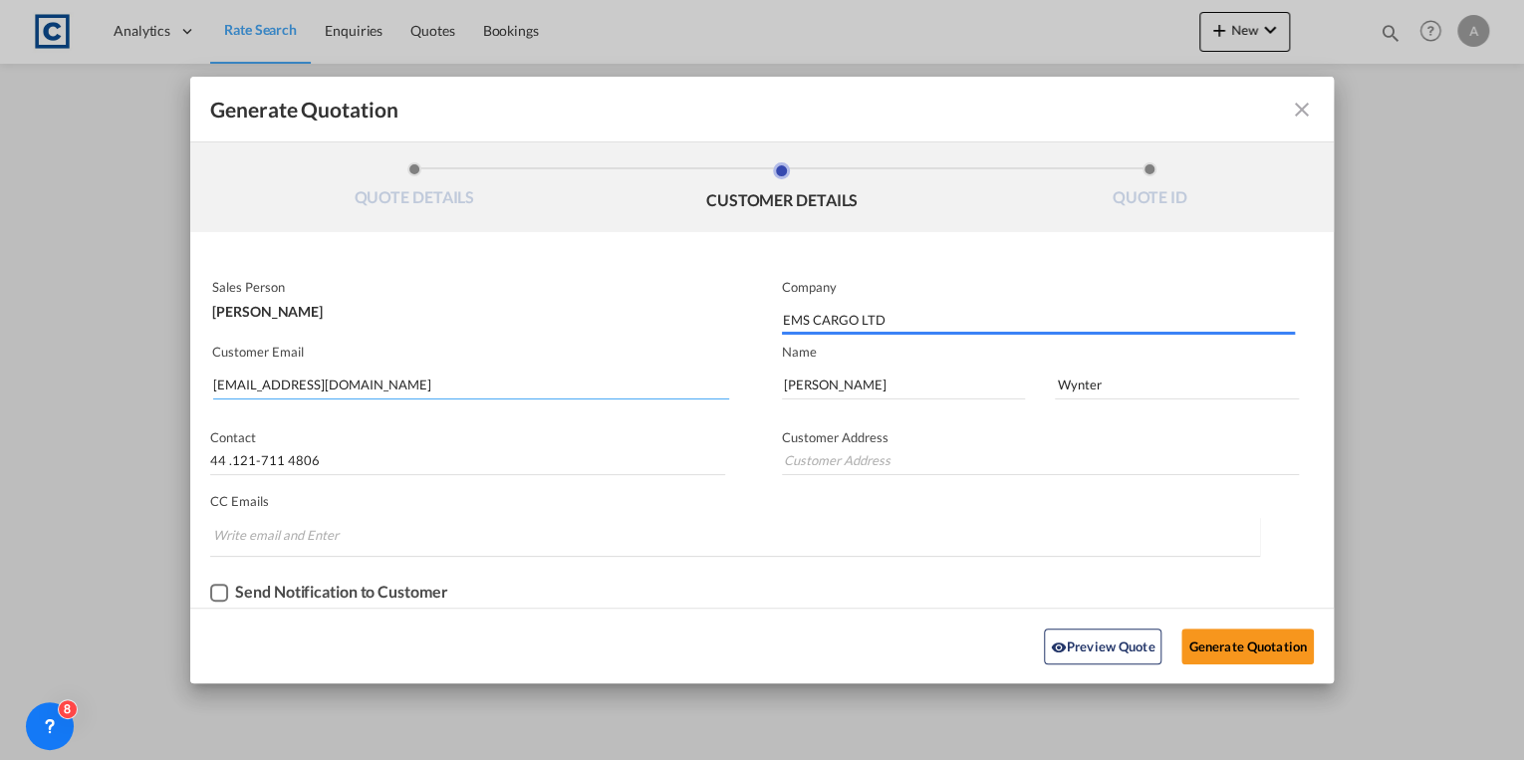
type input "[STREET_ADDRESS]"
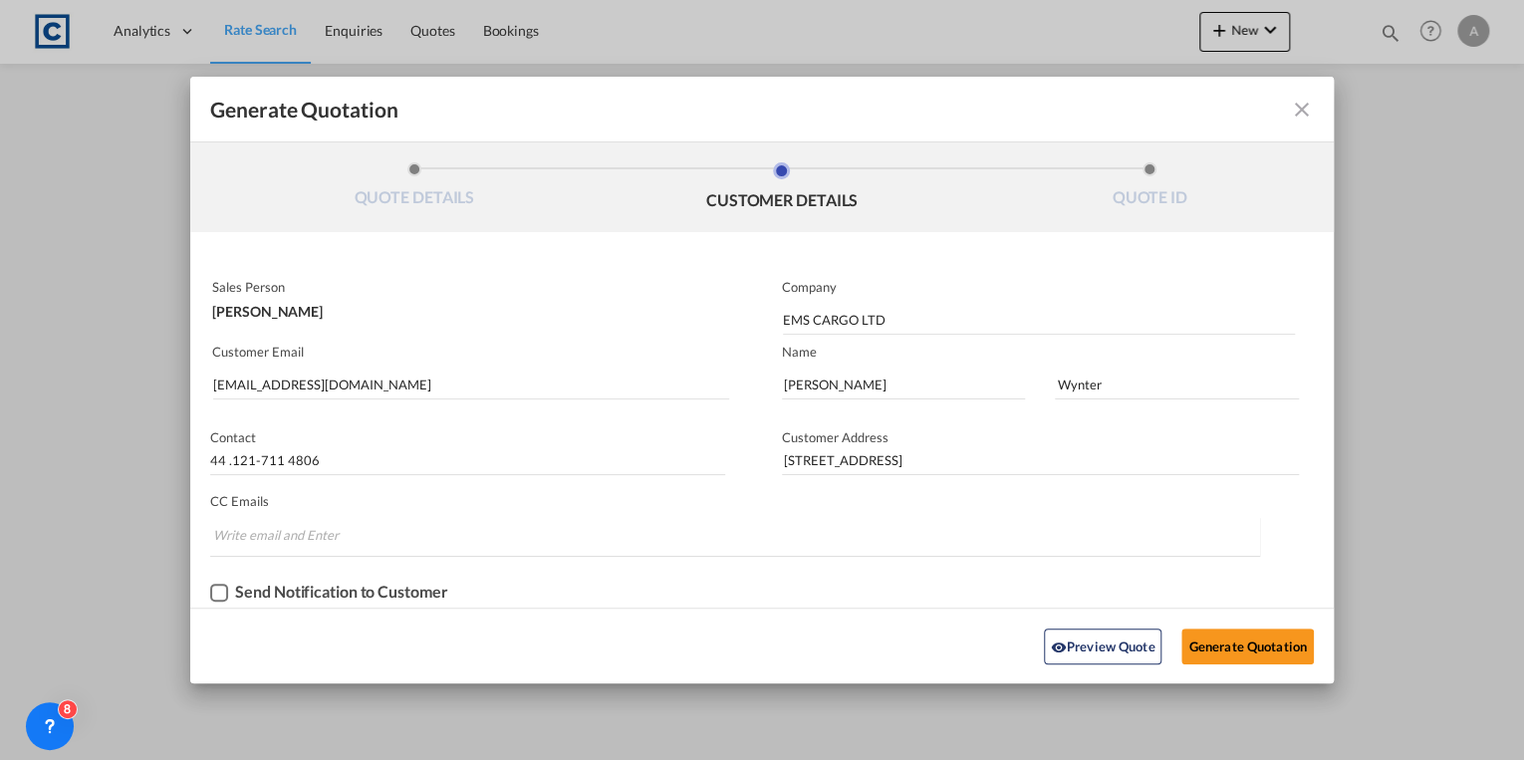
click at [219, 592] on div "Checkbox No Ink" at bounding box center [219, 593] width 18 height 18
click at [1244, 638] on button "Generate Quotation" at bounding box center [1246, 647] width 131 height 36
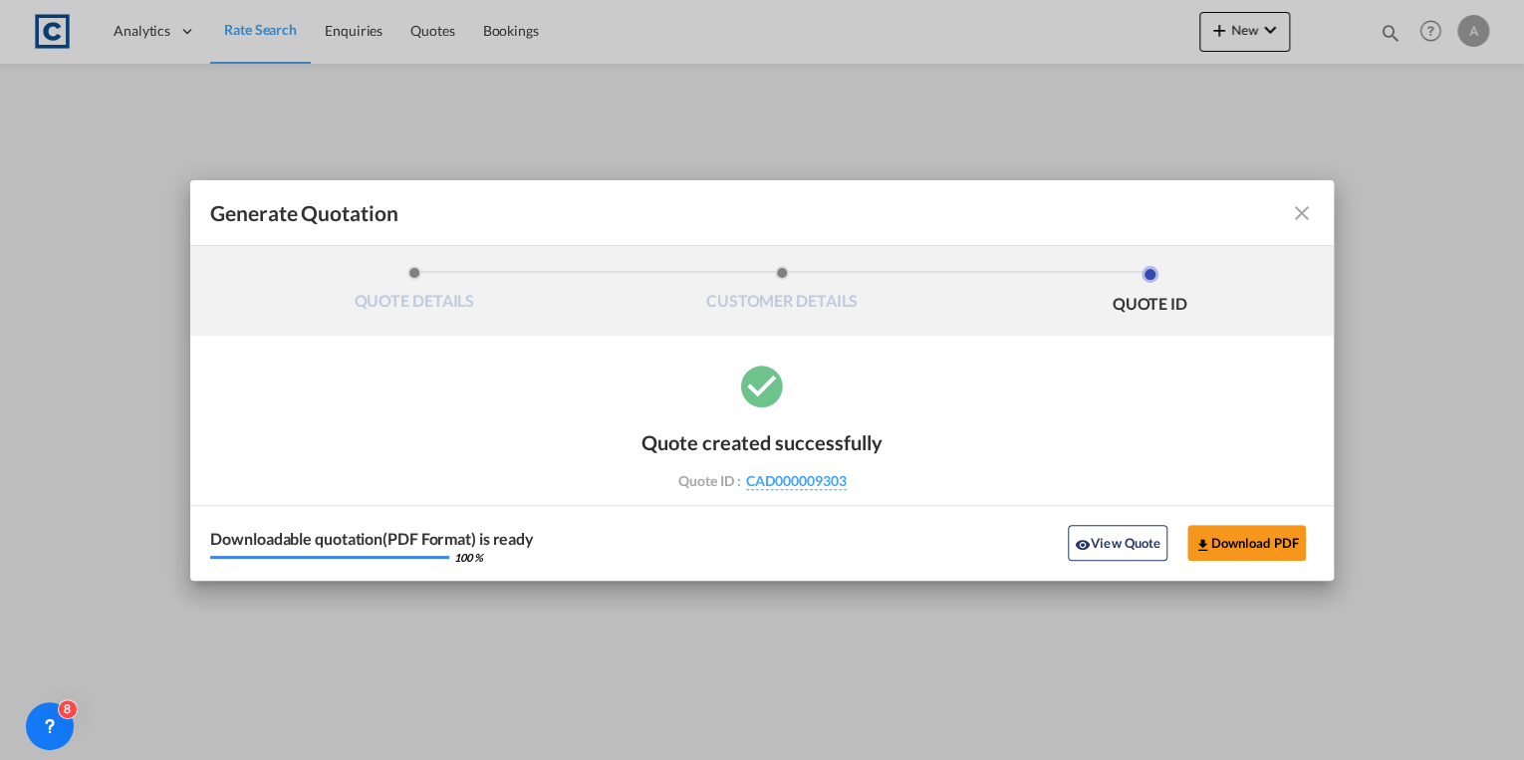
click at [1305, 206] on md-icon "icon-close fg-AAA8AD cursor m-0" at bounding box center [1302, 213] width 24 height 24
